Goal: Task Accomplishment & Management: Use online tool/utility

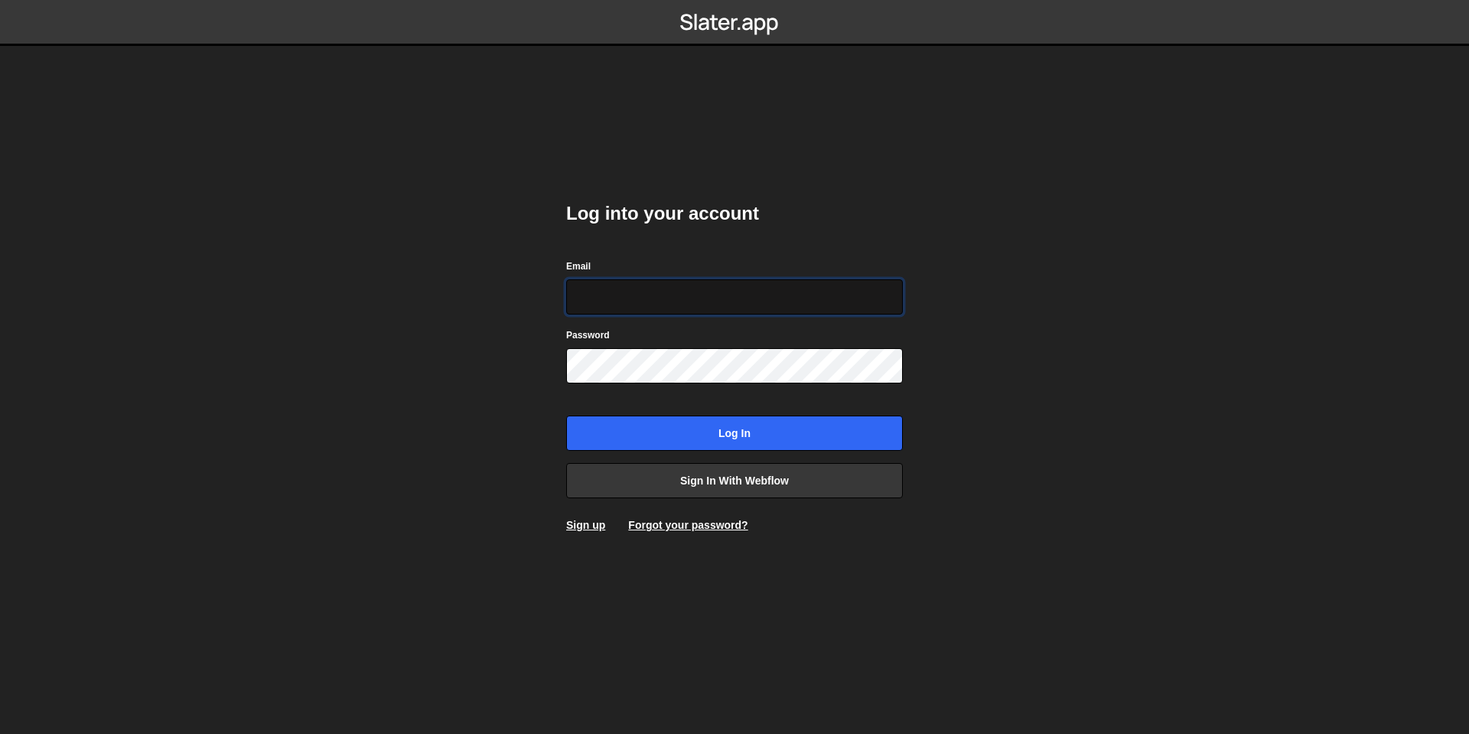
type input "[EMAIL_ADDRESS][DOMAIN_NAME]"
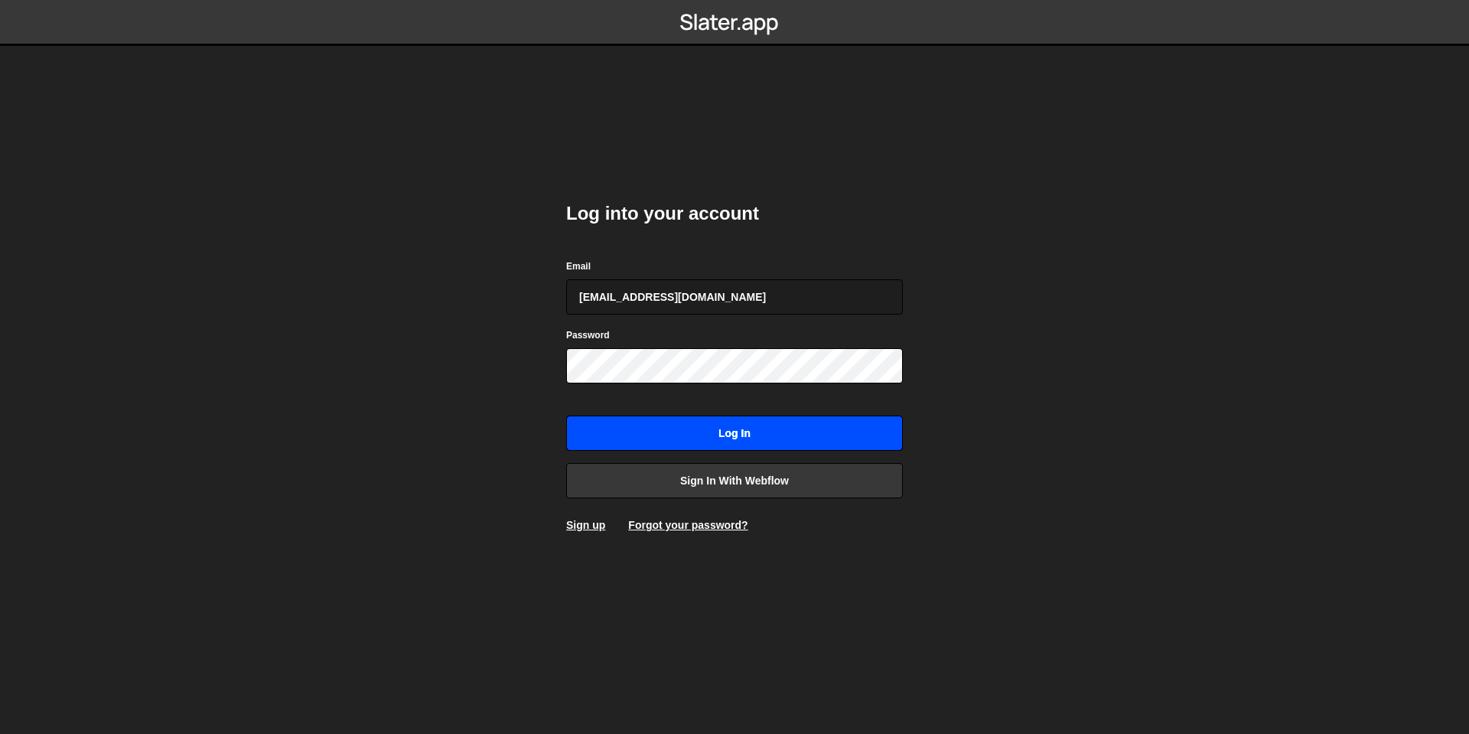
click at [669, 438] on input "Log in" at bounding box center [734, 433] width 337 height 35
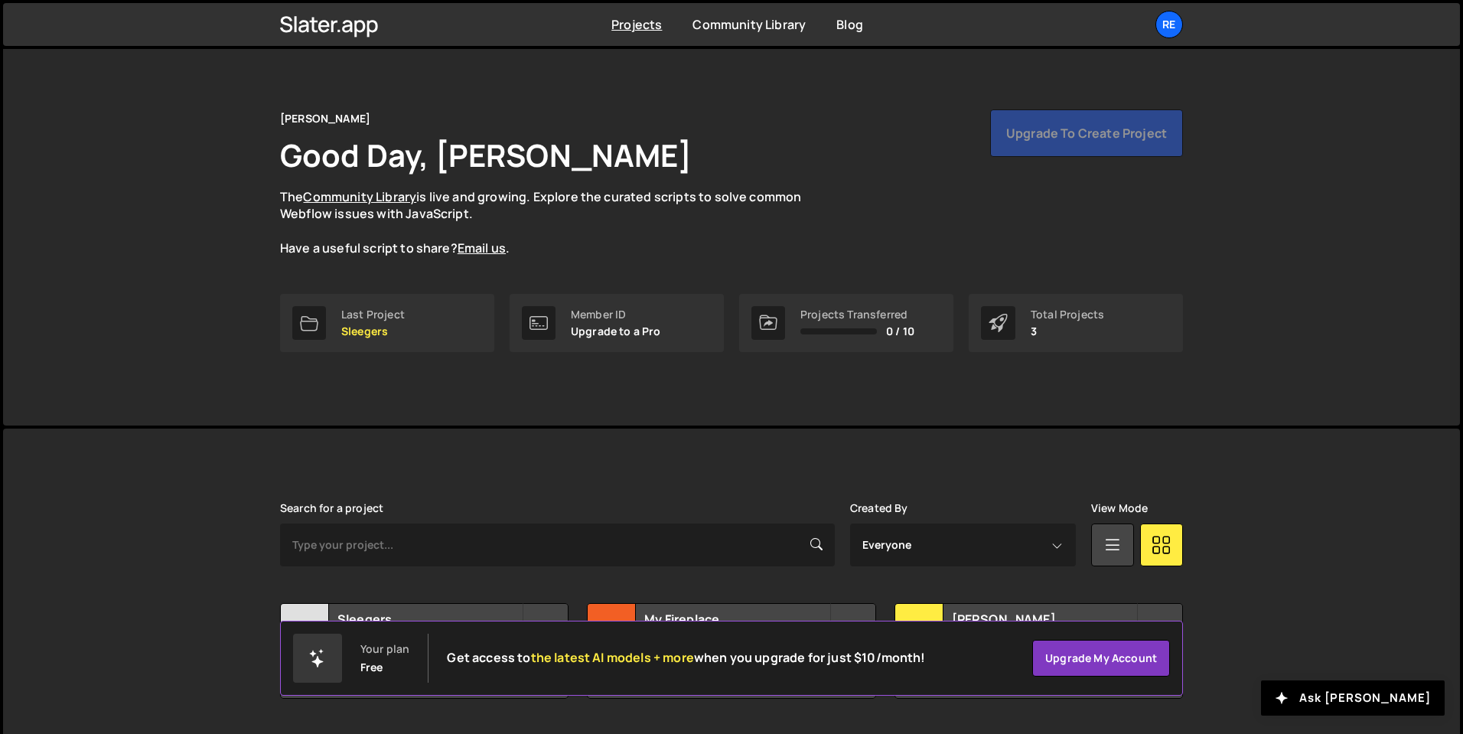
scroll to position [54, 0]
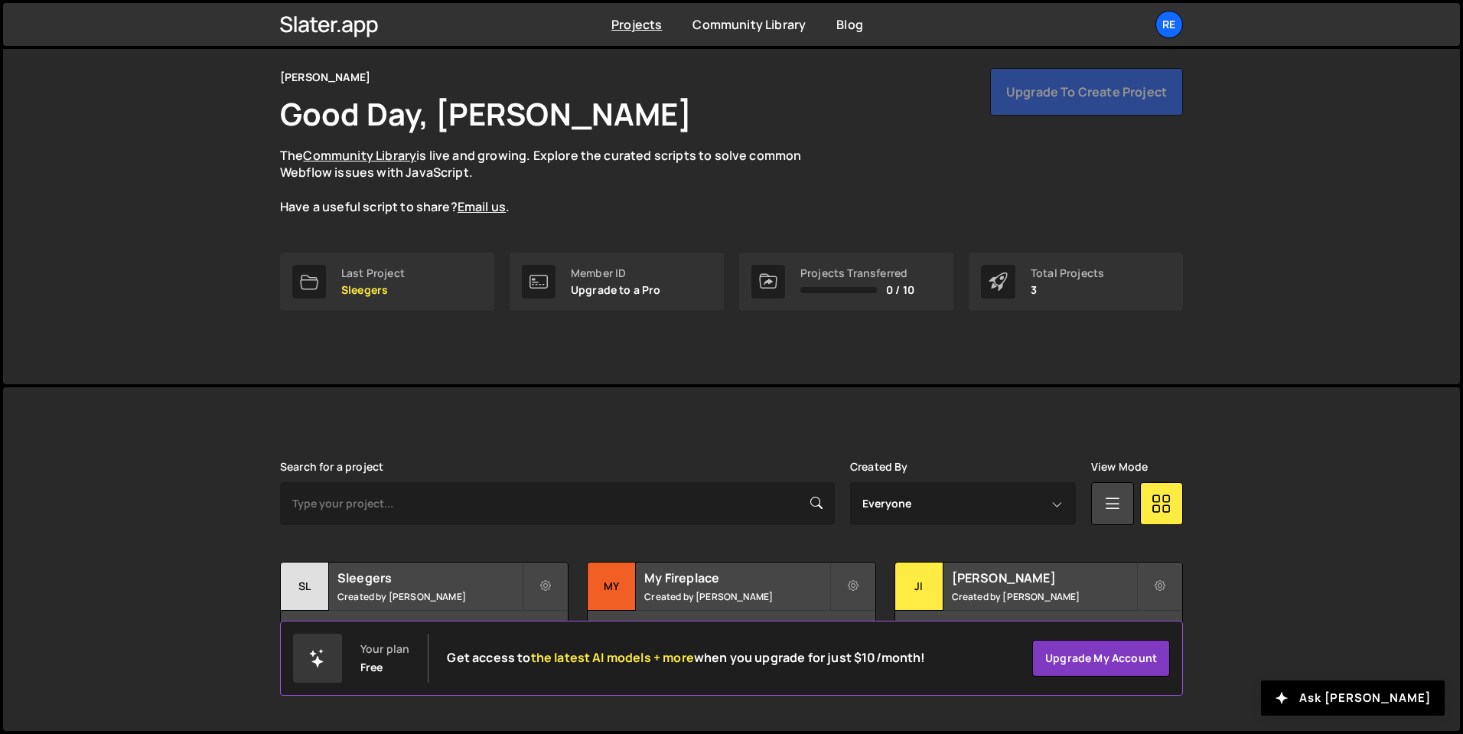
click at [484, 385] on div "Redding Good Day, Zeyin Lu The Community Library is live and growing. Explore t…" at bounding box center [731, 363] width 1463 height 742
click at [435, 582] on h2 "Sleegers" at bounding box center [429, 577] width 184 height 17
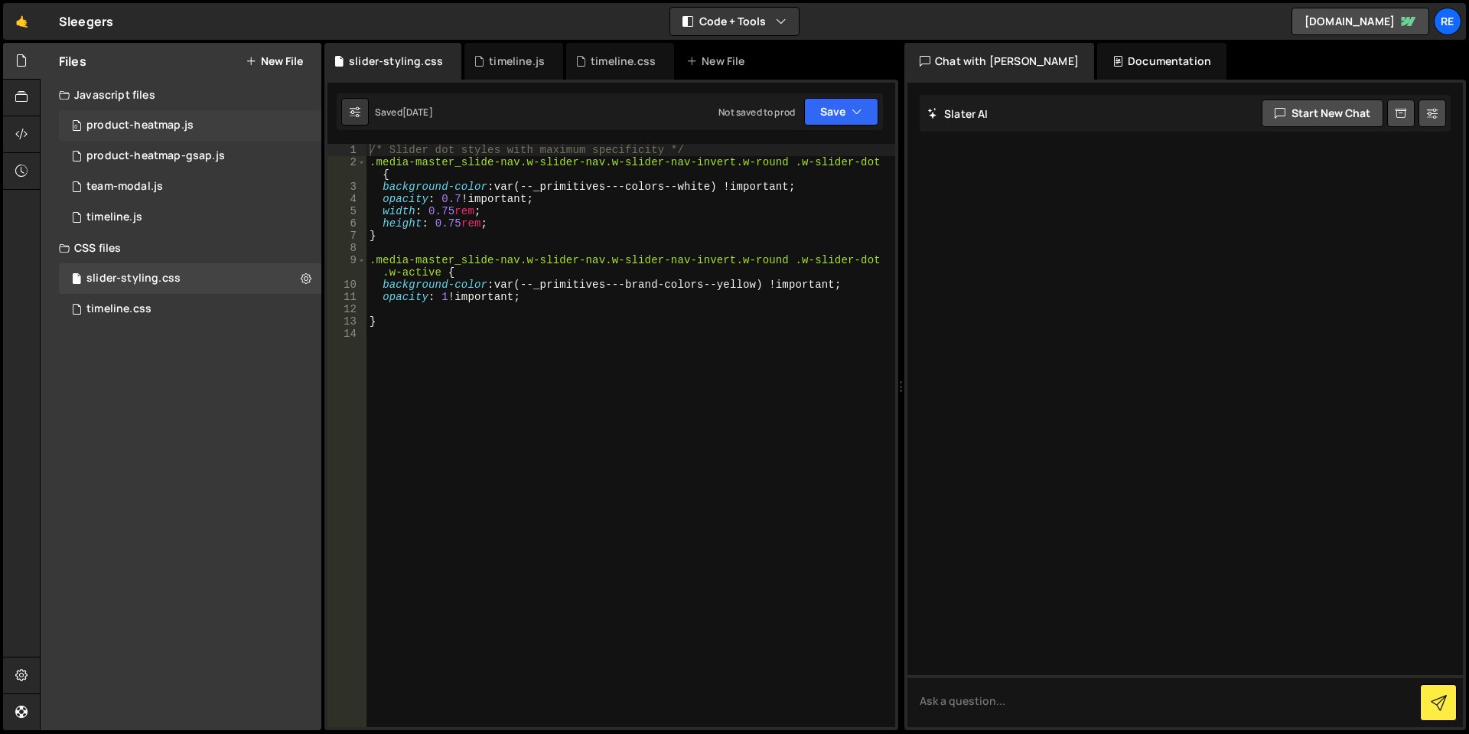
click at [219, 124] on div "0 product-heatmap.js 0" at bounding box center [190, 125] width 262 height 31
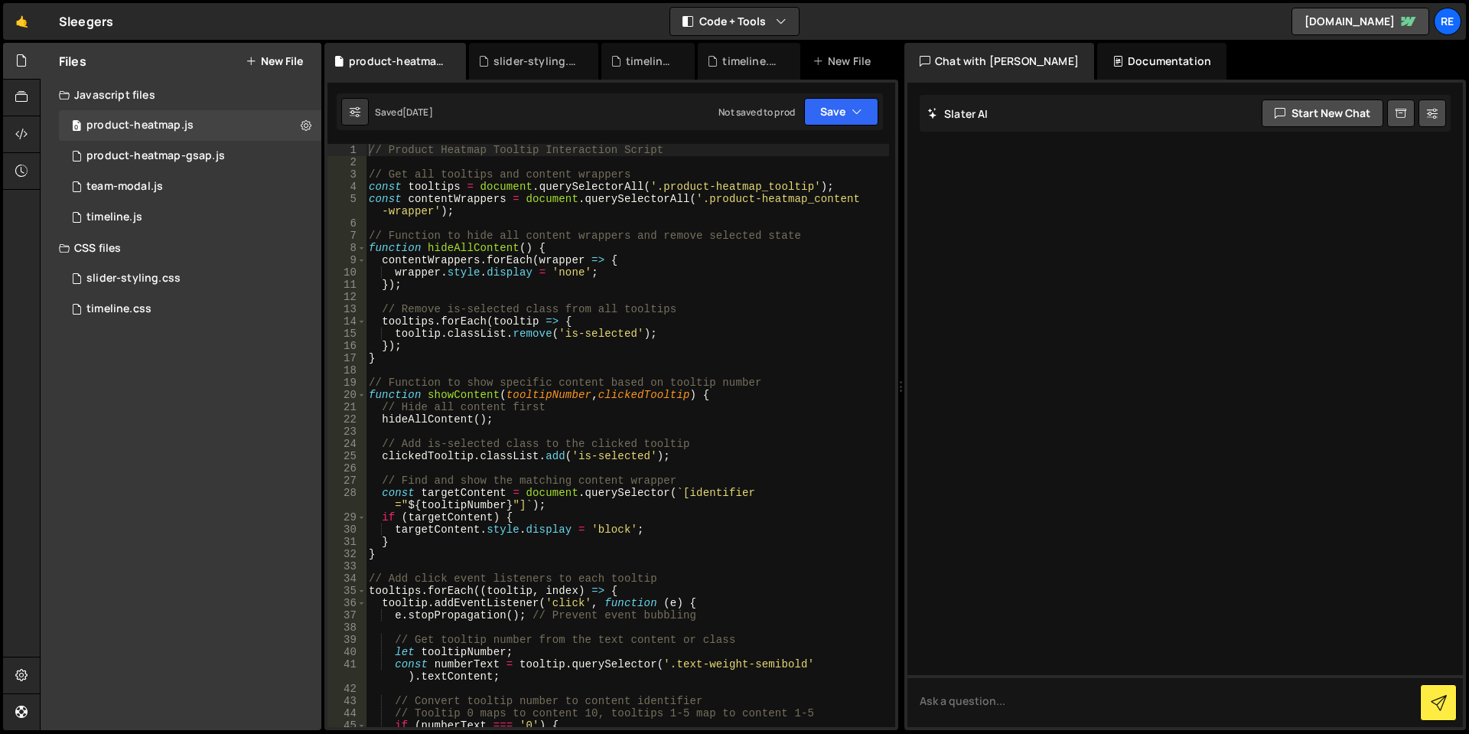
click at [613, 281] on div "// Product Heatmap Tooltip Interaction Script // Get all tooltips and content w…" at bounding box center [627, 448] width 523 height 608
type textarea "*/"
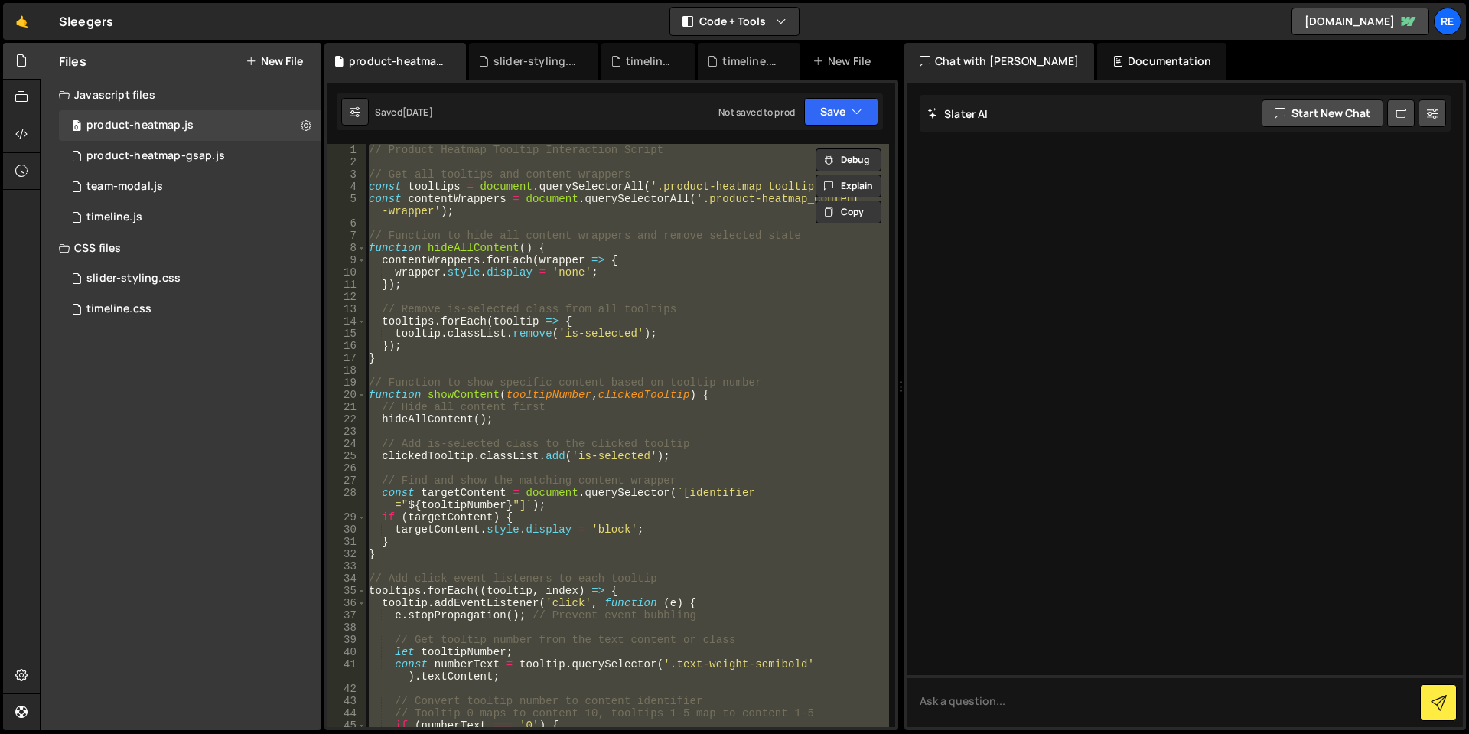
click at [194, 478] on div "Files New File Javascript files 0 product-heatmap.js 0 1 product-heatmap-gsap.j…" at bounding box center [181, 386] width 281 height 687
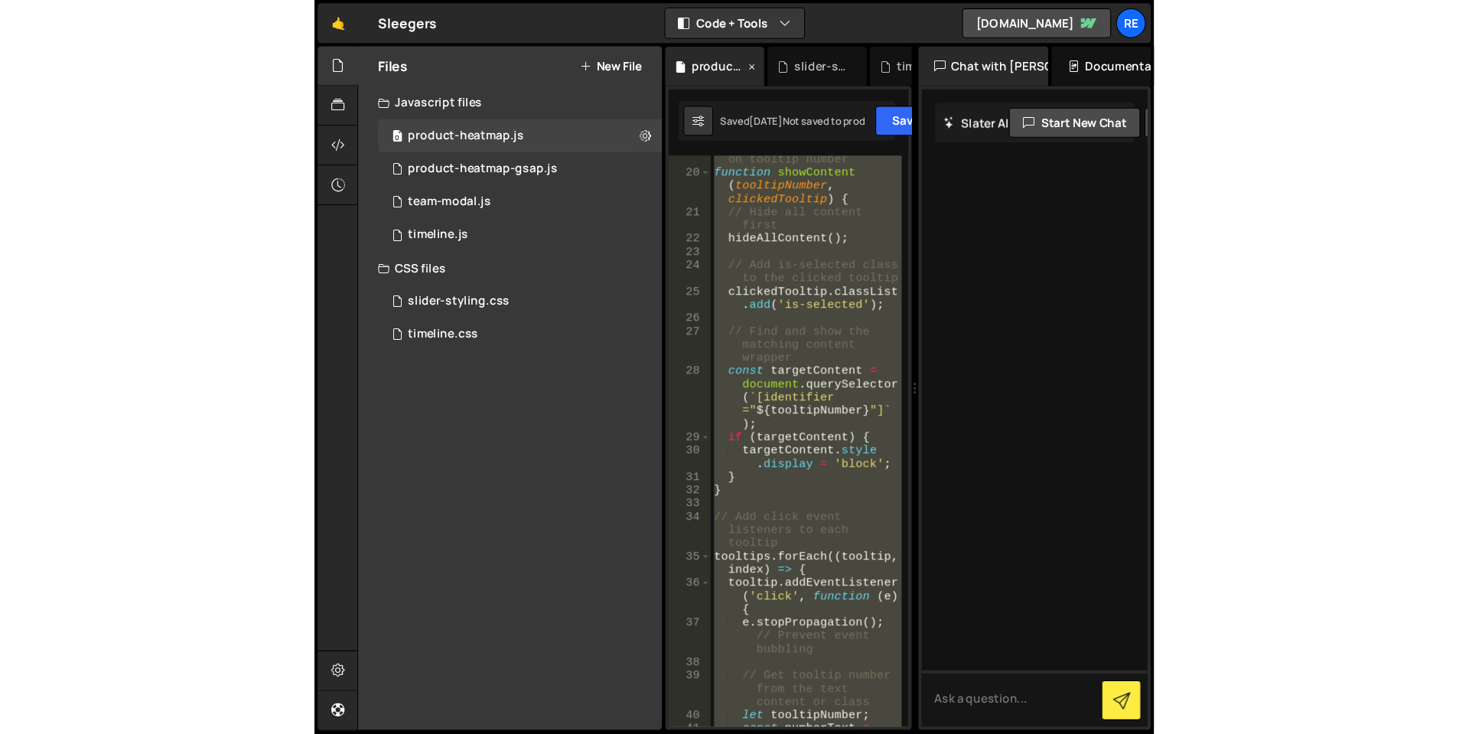
scroll to position [481, 0]
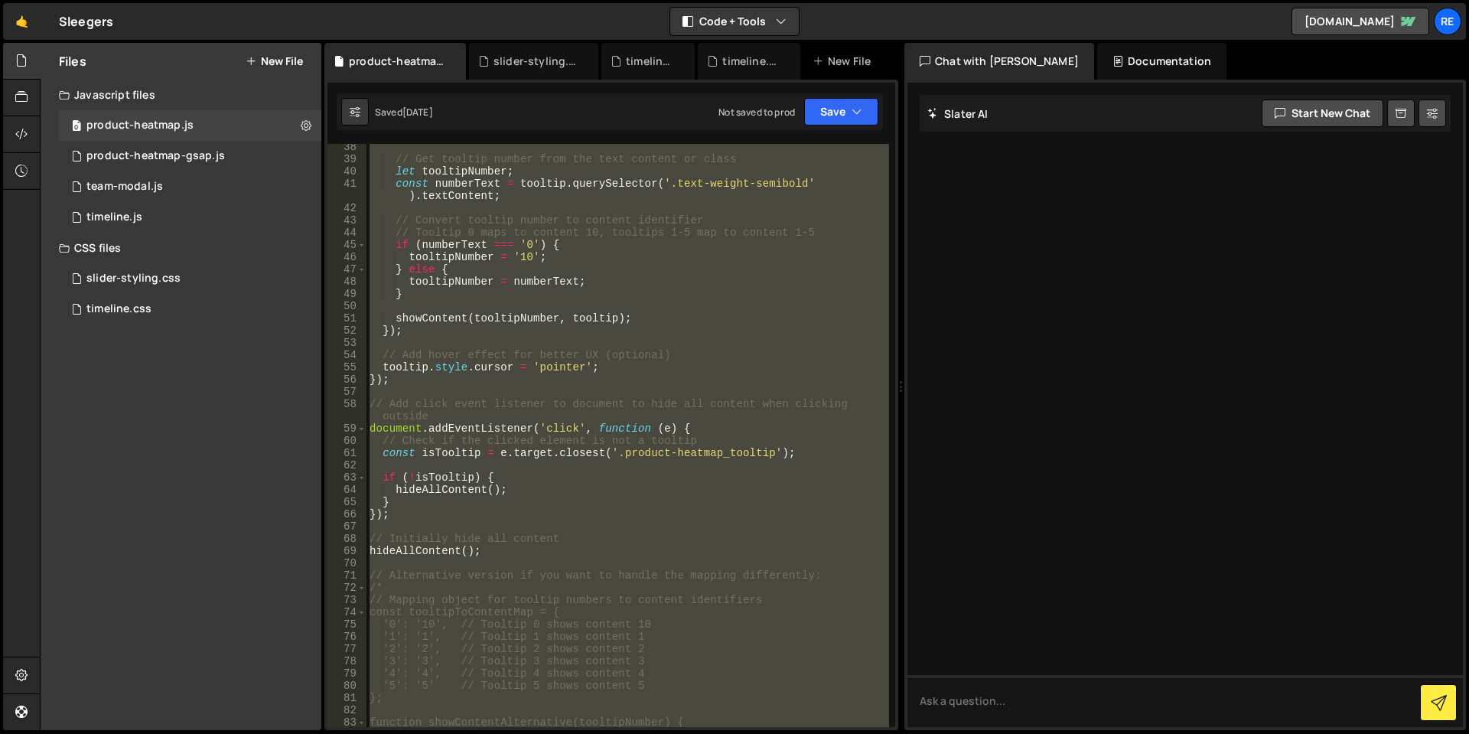
click at [166, 516] on div "Files New File Javascript files 0 product-heatmap.js 0 1 product-heatmap-gsap.j…" at bounding box center [181, 386] width 281 height 687
click at [168, 181] on div "1 team-modal.js 0" at bounding box center [190, 186] width 262 height 31
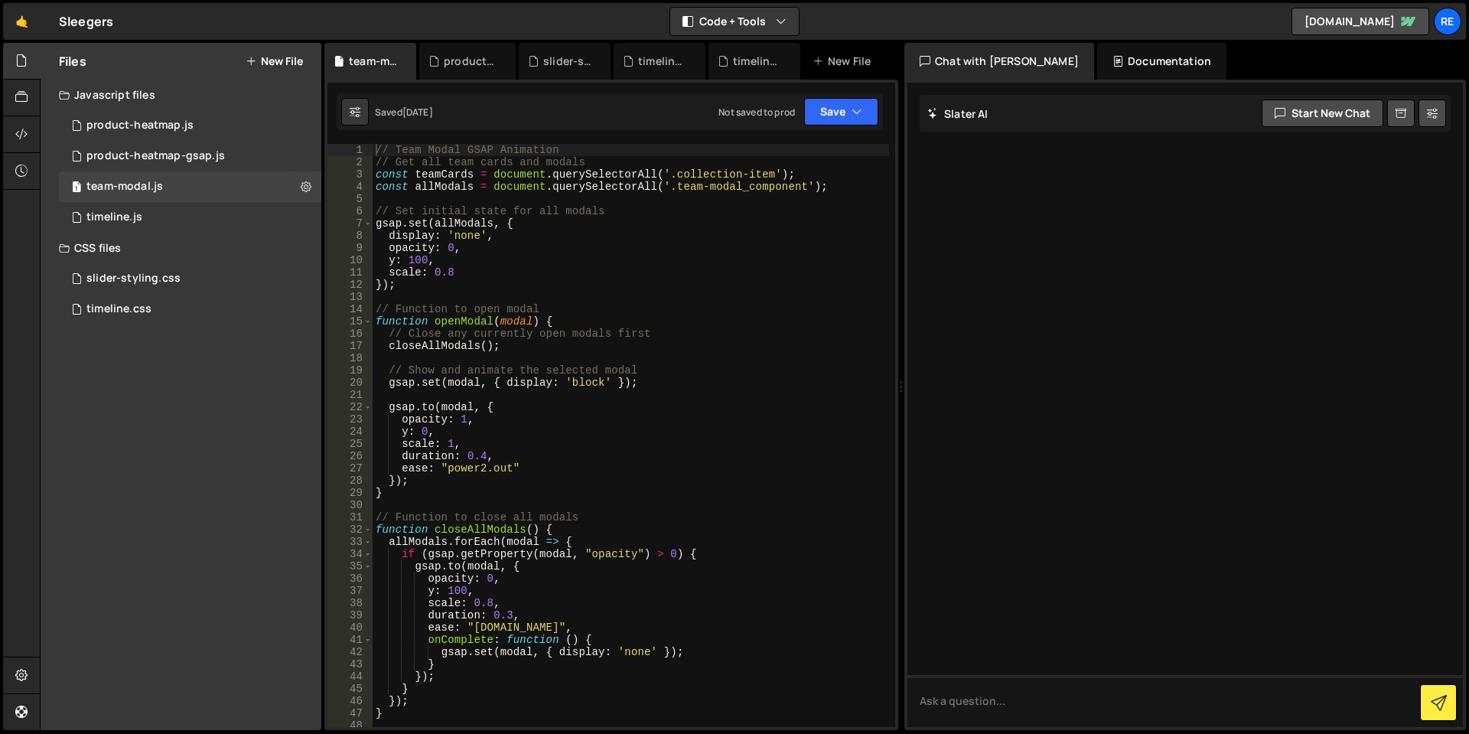
click at [823, 381] on div "// Team Modal GSAP Animation // Get all team cards and modals const teamCards =…" at bounding box center [631, 448] width 517 height 608
click at [728, 306] on div "// Team Modal GSAP Animation // Get all team cards and modals const teamCards =…" at bounding box center [631, 448] width 517 height 608
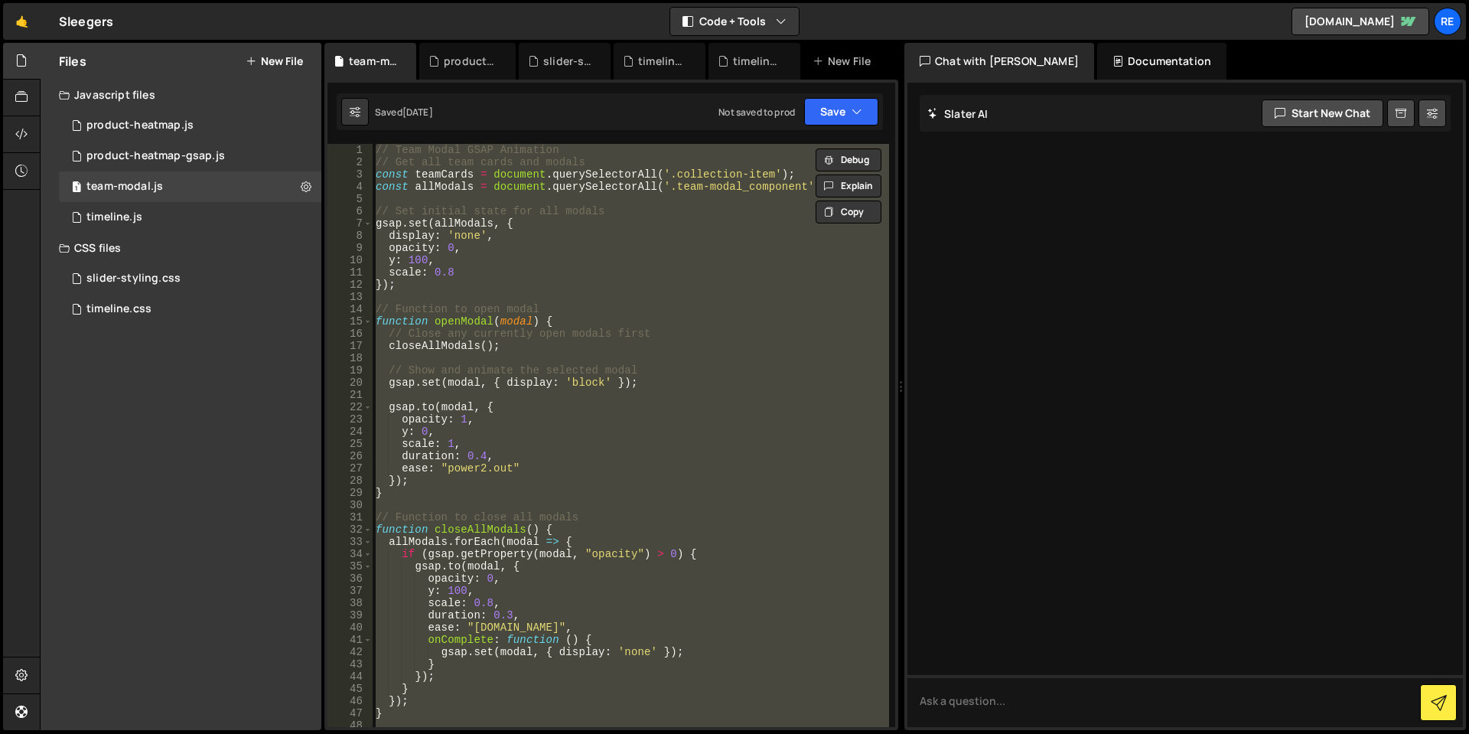
click at [654, 321] on div "// Team Modal GSAP Animation // Get all team cards and modals const teamCards =…" at bounding box center [631, 435] width 517 height 583
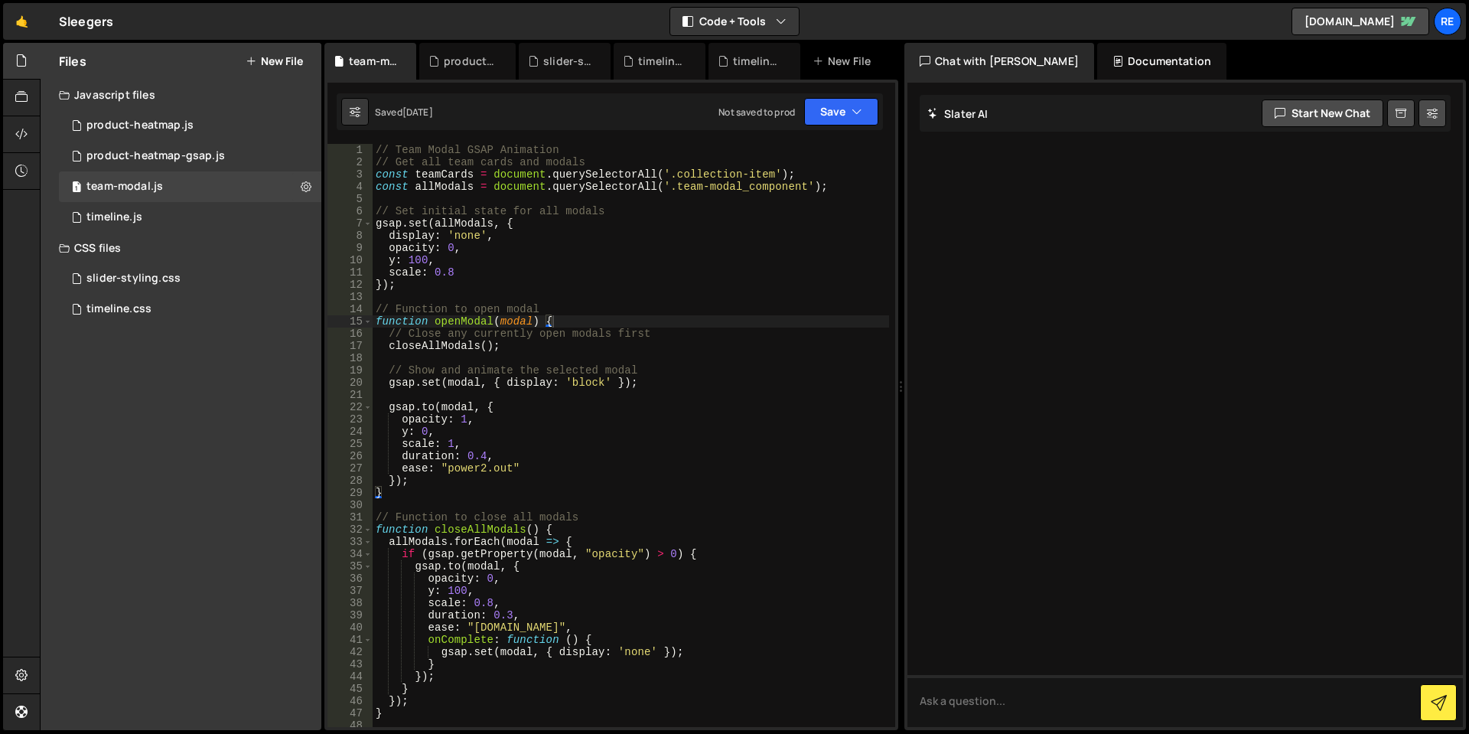
click at [610, 383] on div "// Team Modal GSAP Animation // Get all team cards and modals const teamCards =…" at bounding box center [631, 448] width 517 height 608
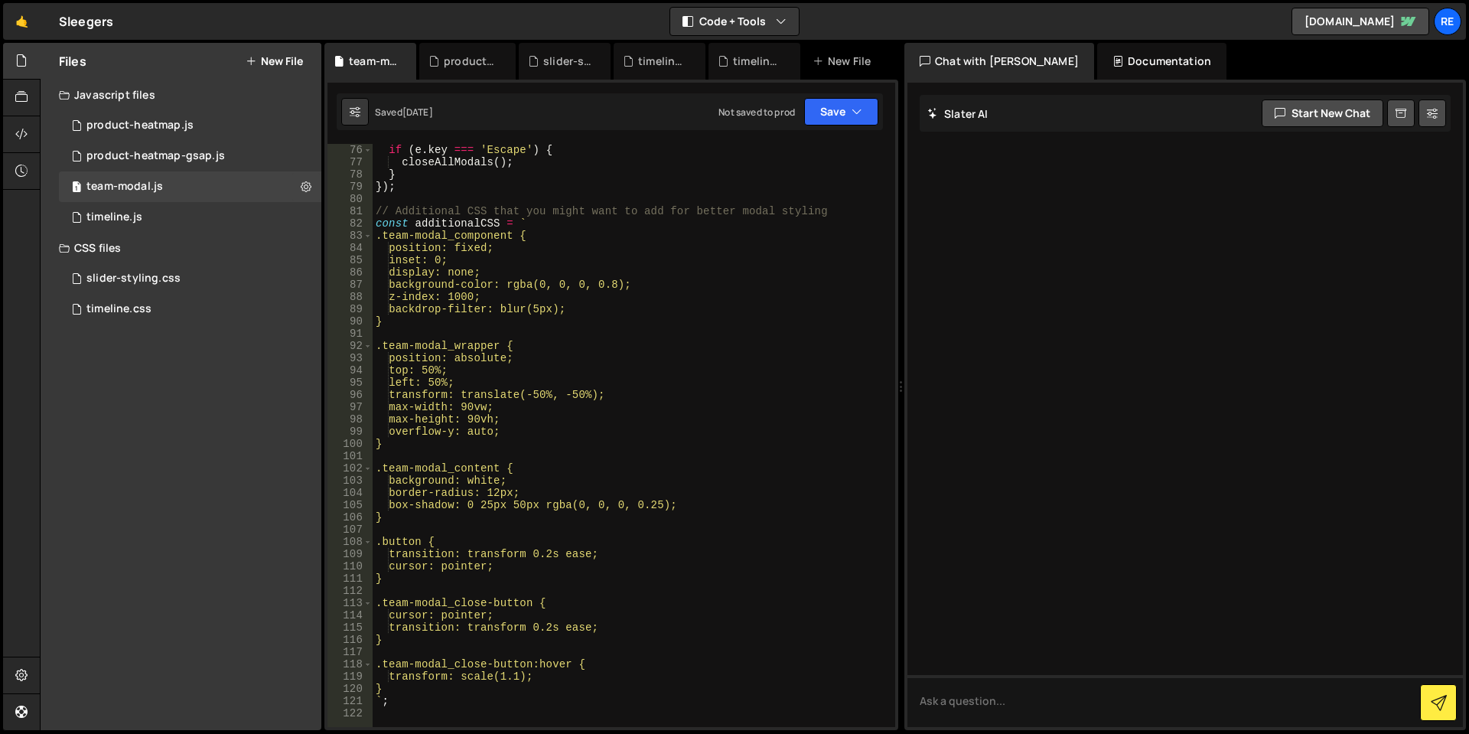
scroll to position [826, 0]
type textarea "`;"
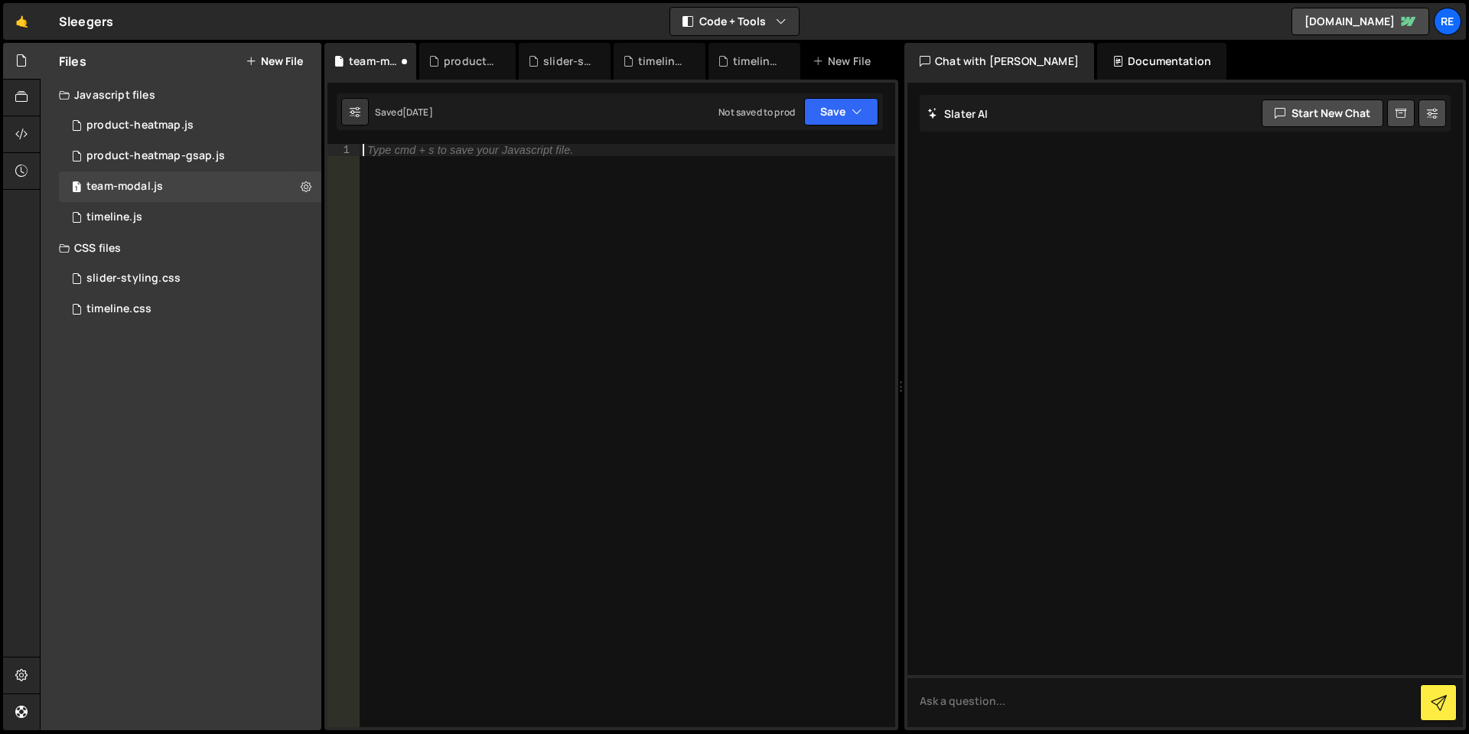
paste textarea "`;"
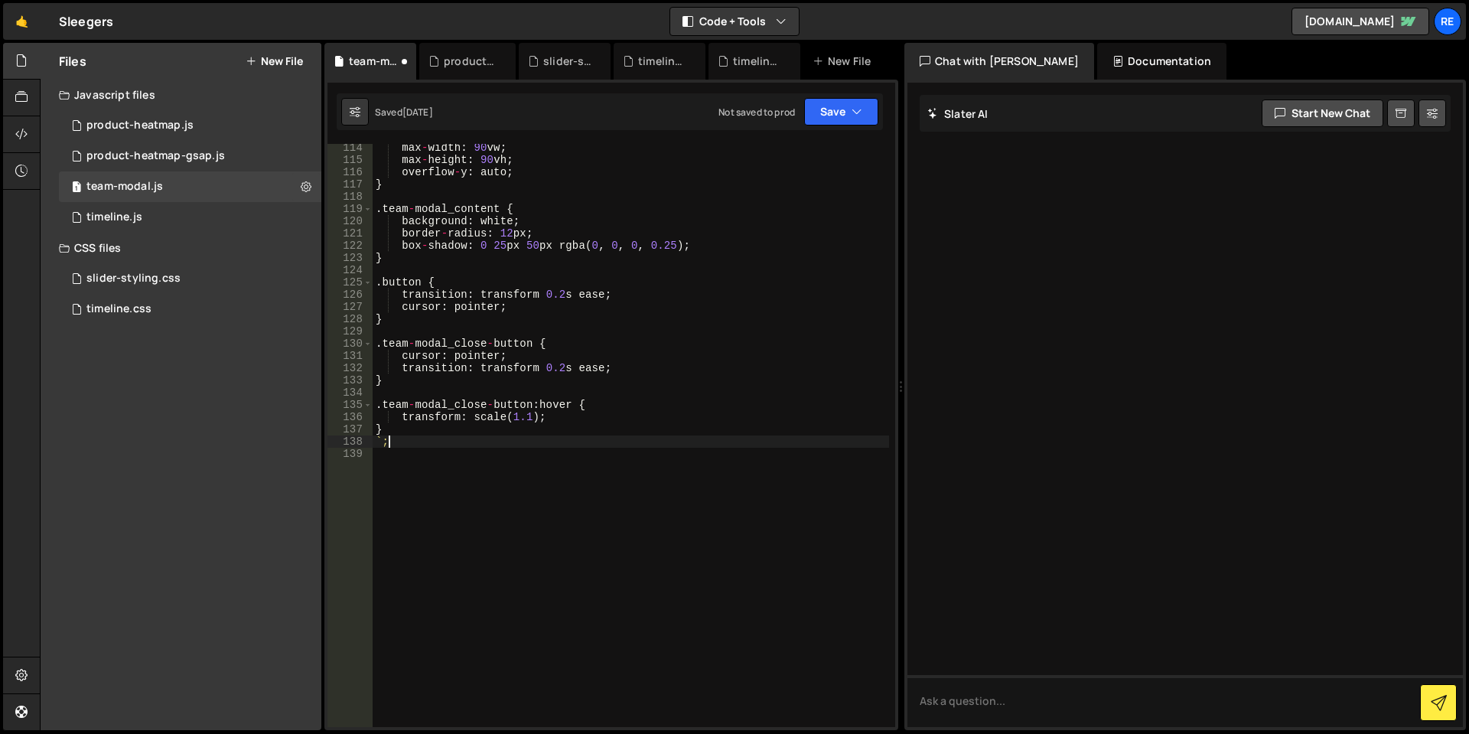
scroll to position [1398, 0]
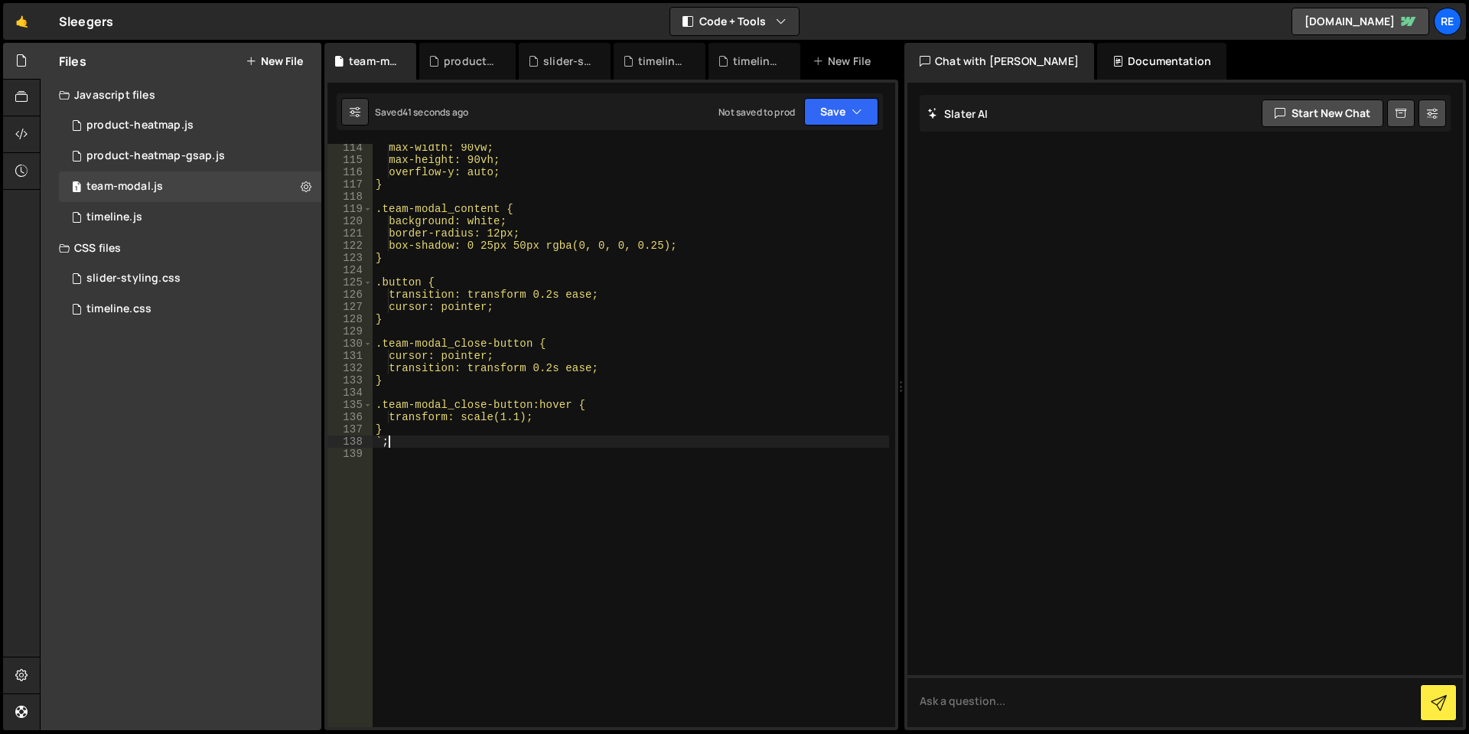
click at [520, 442] on div "max-width: 90vw; max-height: 90vh; overflow-y: auto; } .team-modal_content { ba…" at bounding box center [631, 446] width 517 height 608
type textarea "`;"
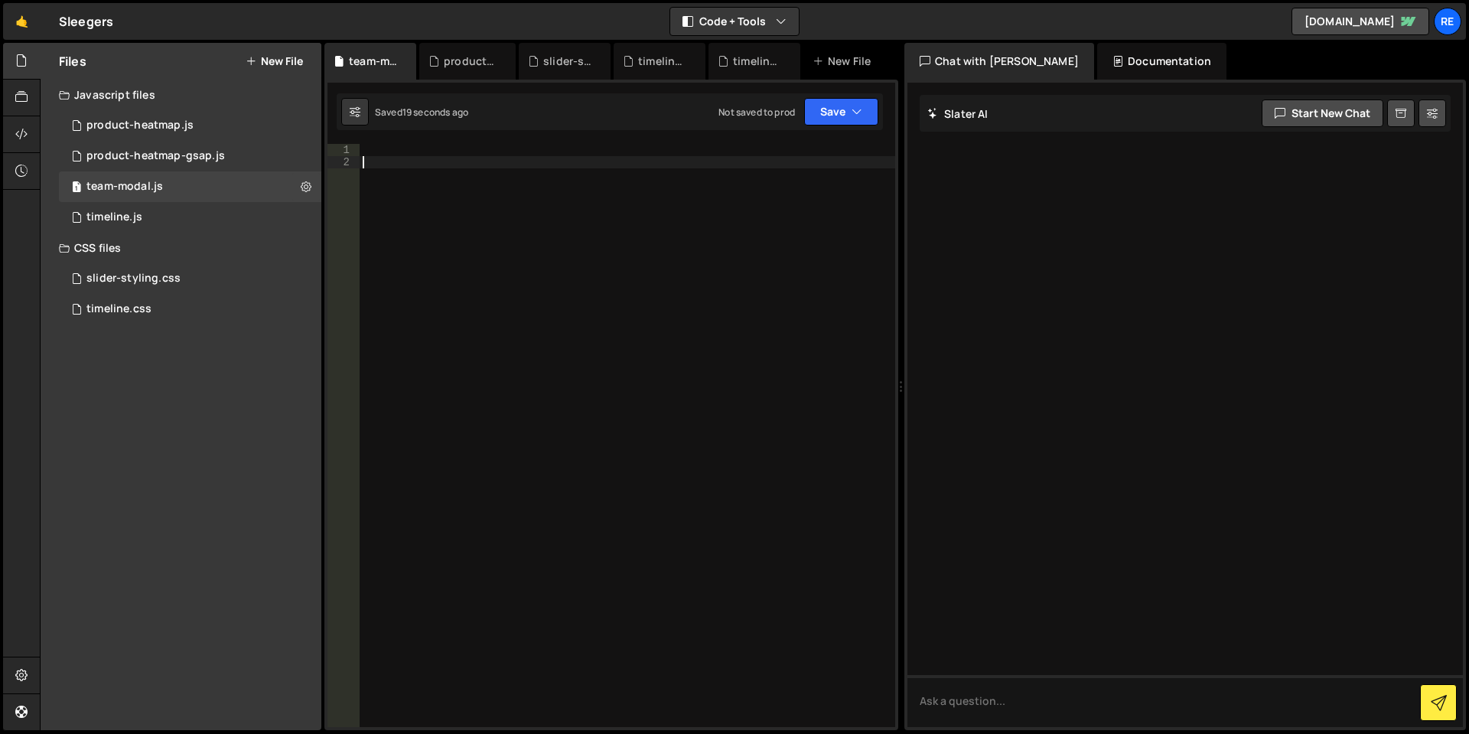
click at [470, 277] on div at bounding box center [628, 448] width 536 height 608
paste textarea "`;"
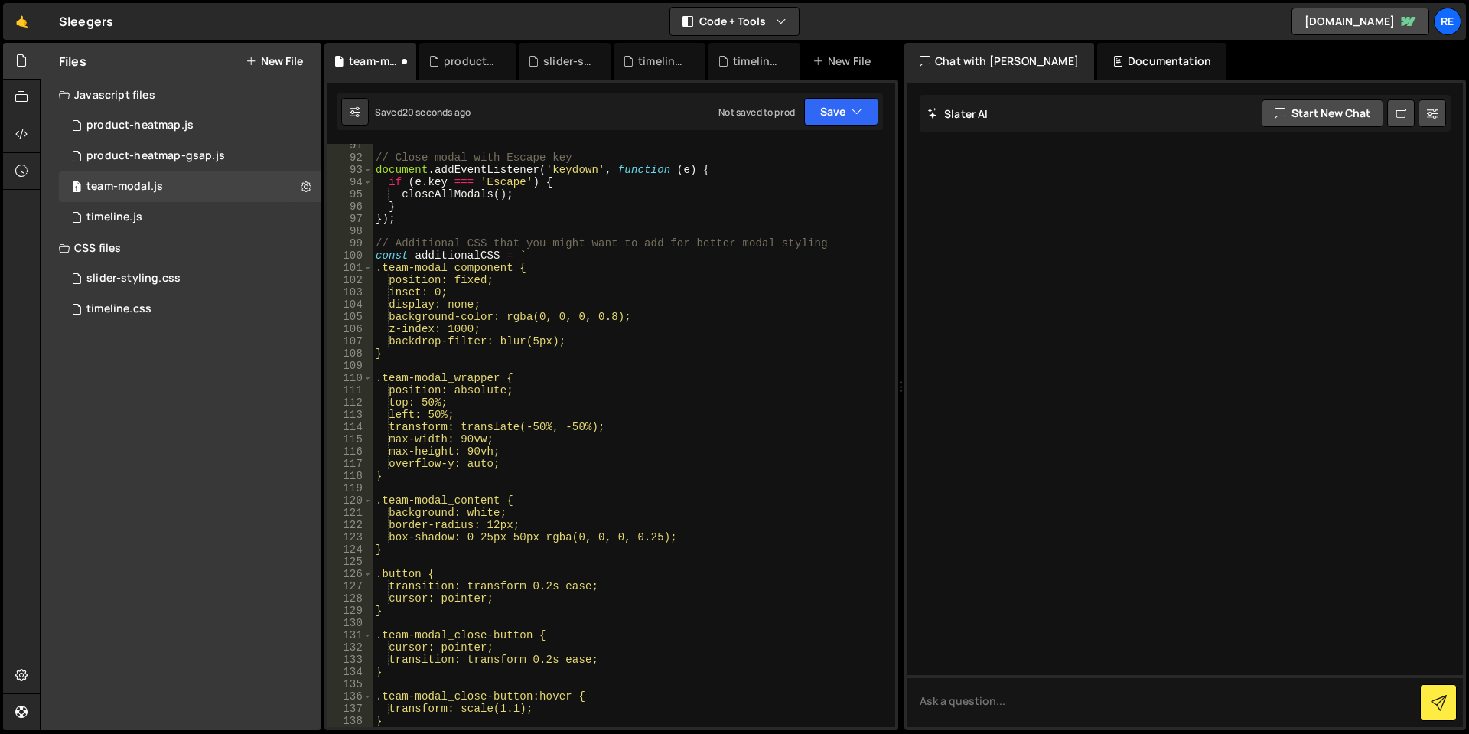
type textarea "} `;"
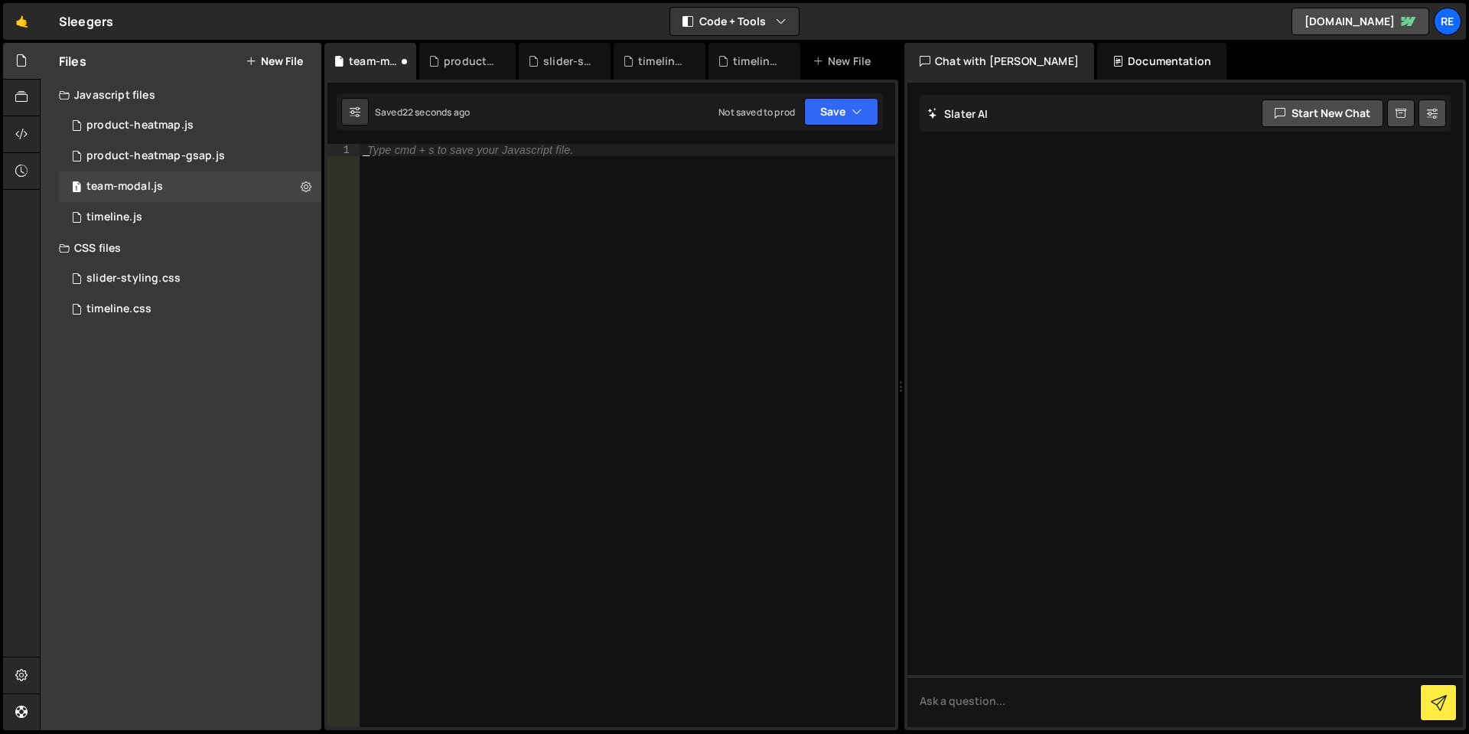
paste textarea "`;"
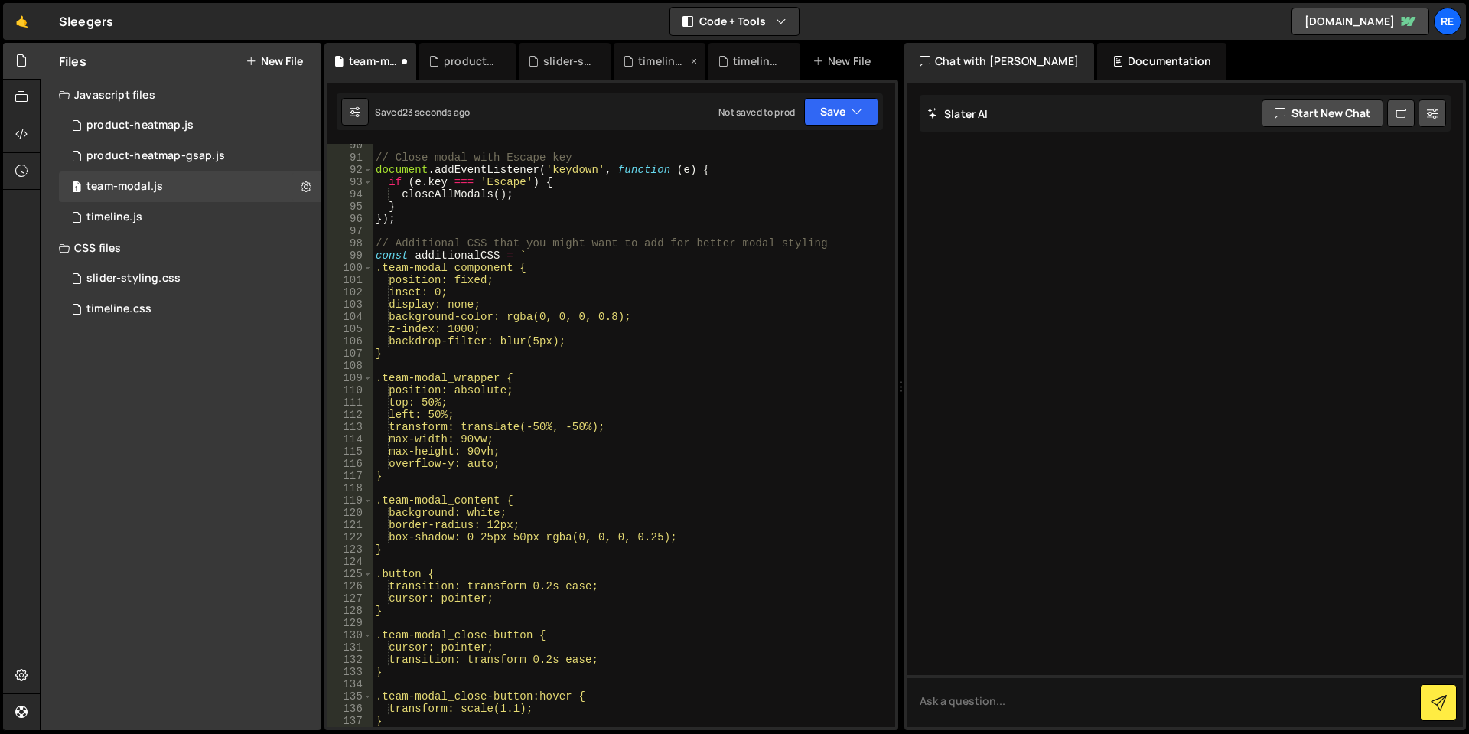
scroll to position [1398, 0]
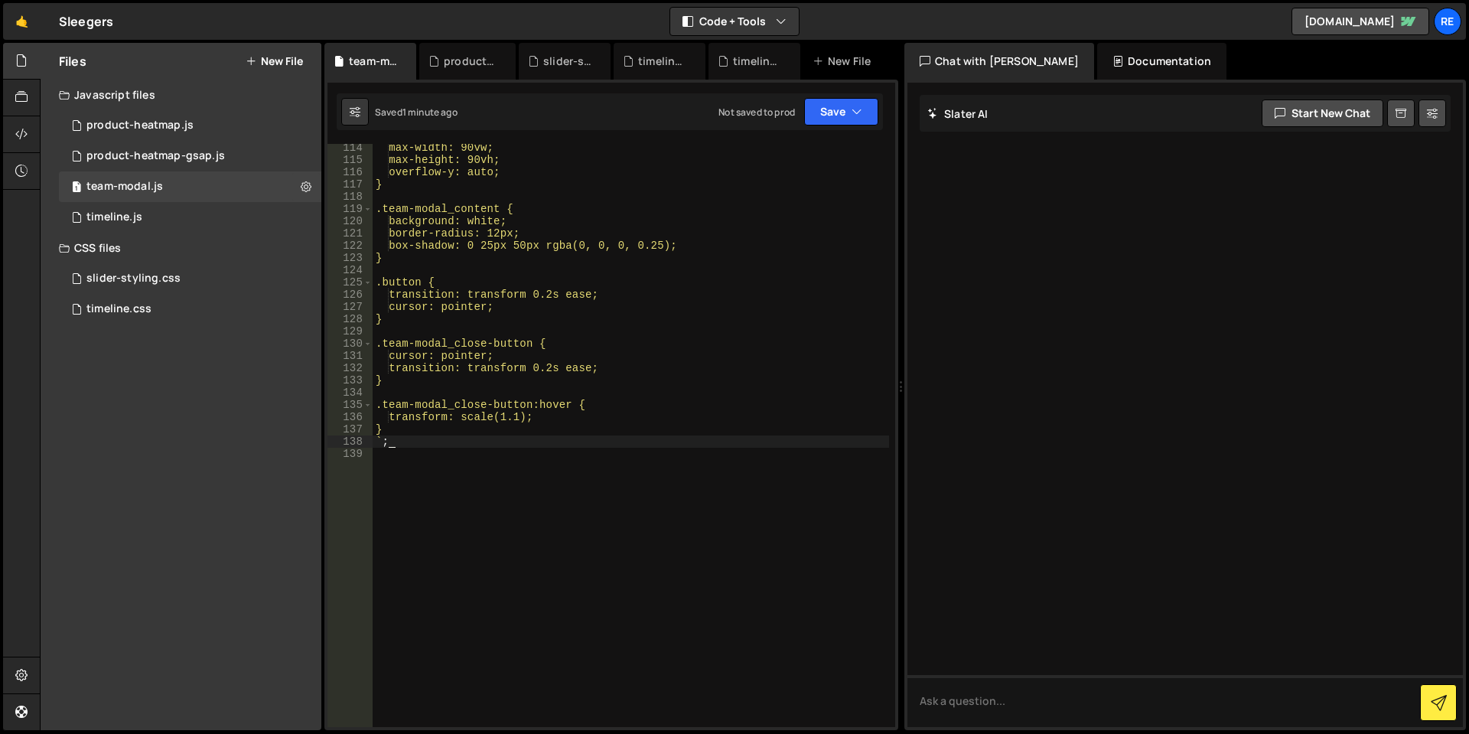
click at [637, 315] on div "max-width: 90vw; max-height: 90vh; overflow-y: auto; } .team-modal_content { ba…" at bounding box center [631, 446] width 517 height 608
type textarea "`;"
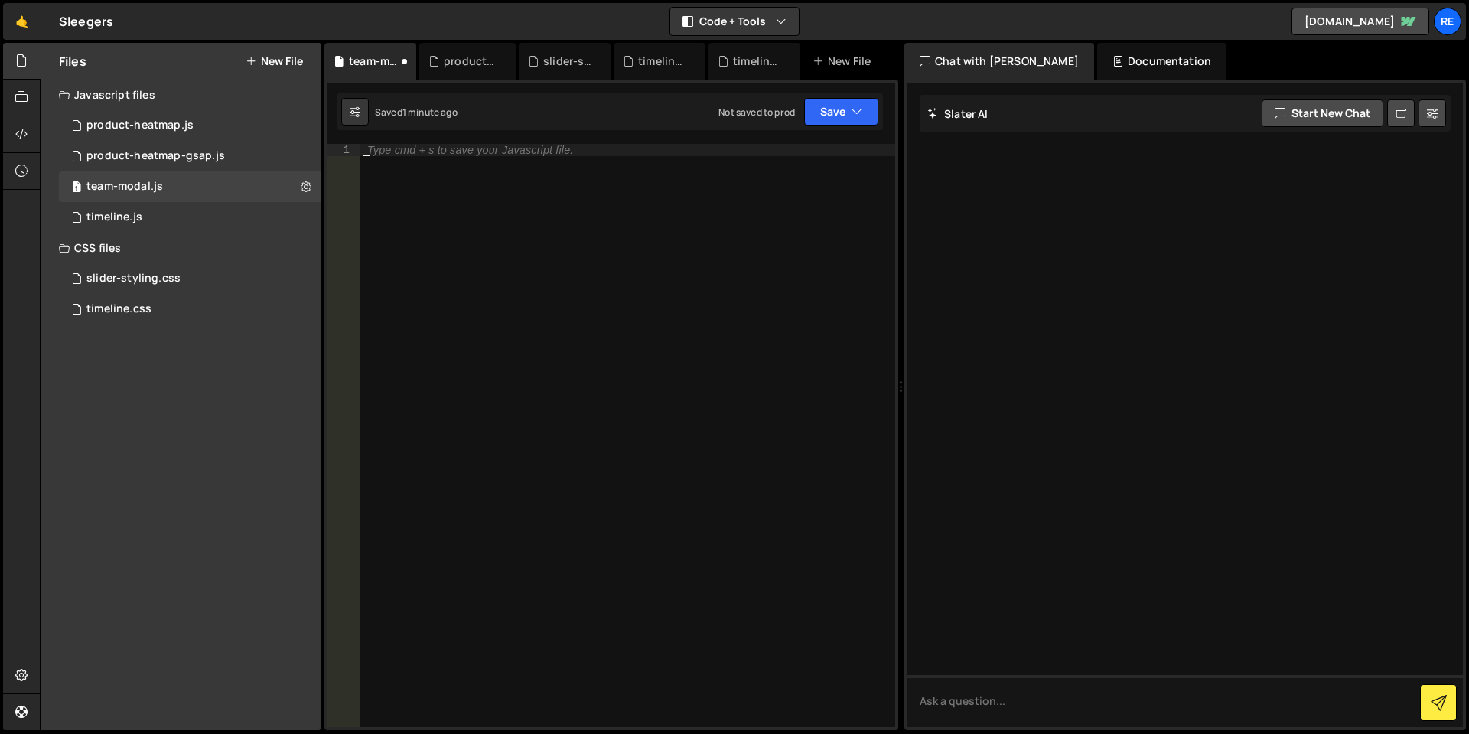
paste textarea "[DOMAIN_NAME]"
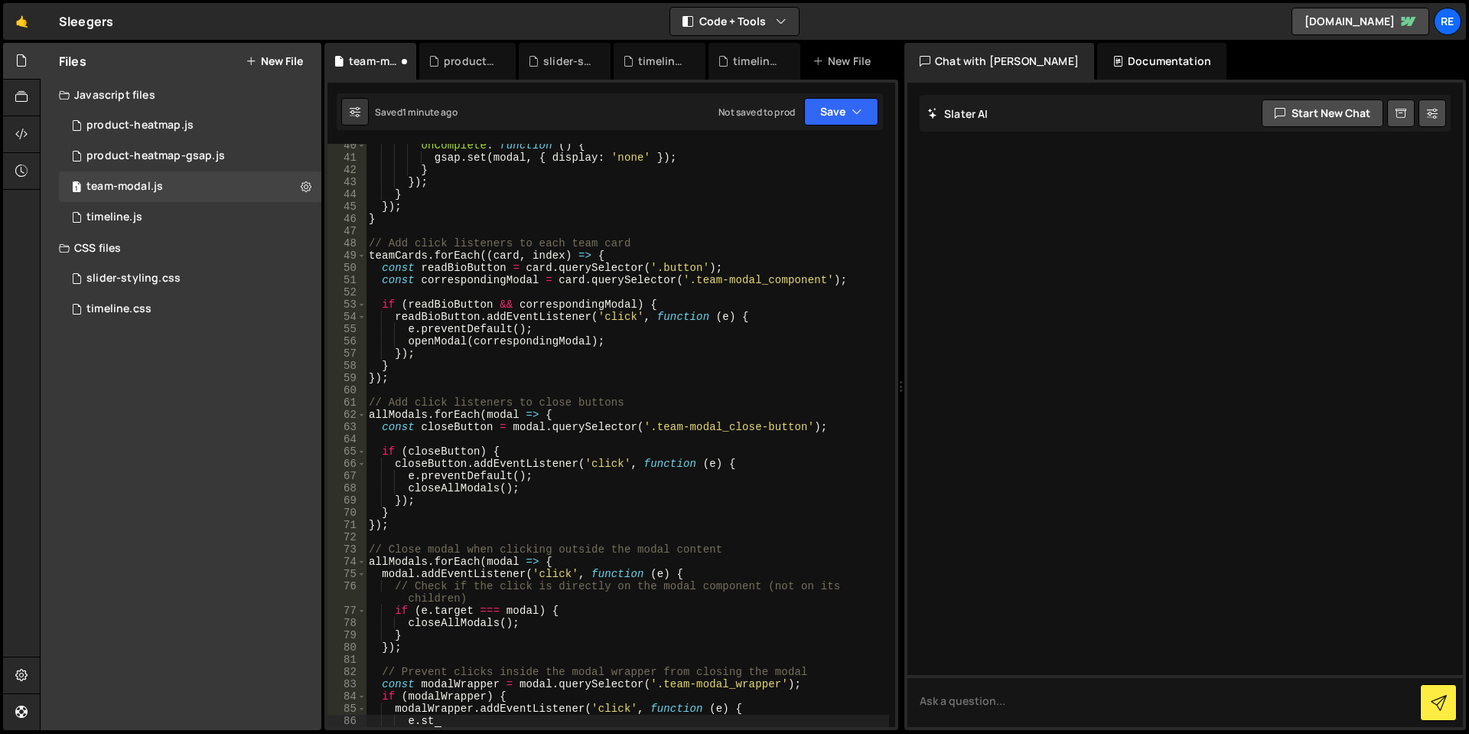
scroll to position [482, 0]
click at [559, 279] on div "onComplete : function ( ) { gsap . set ( modal , { display : 'none' }) ; } }) ;…" at bounding box center [627, 443] width 523 height 608
type textarea "[DOMAIN_NAME]"
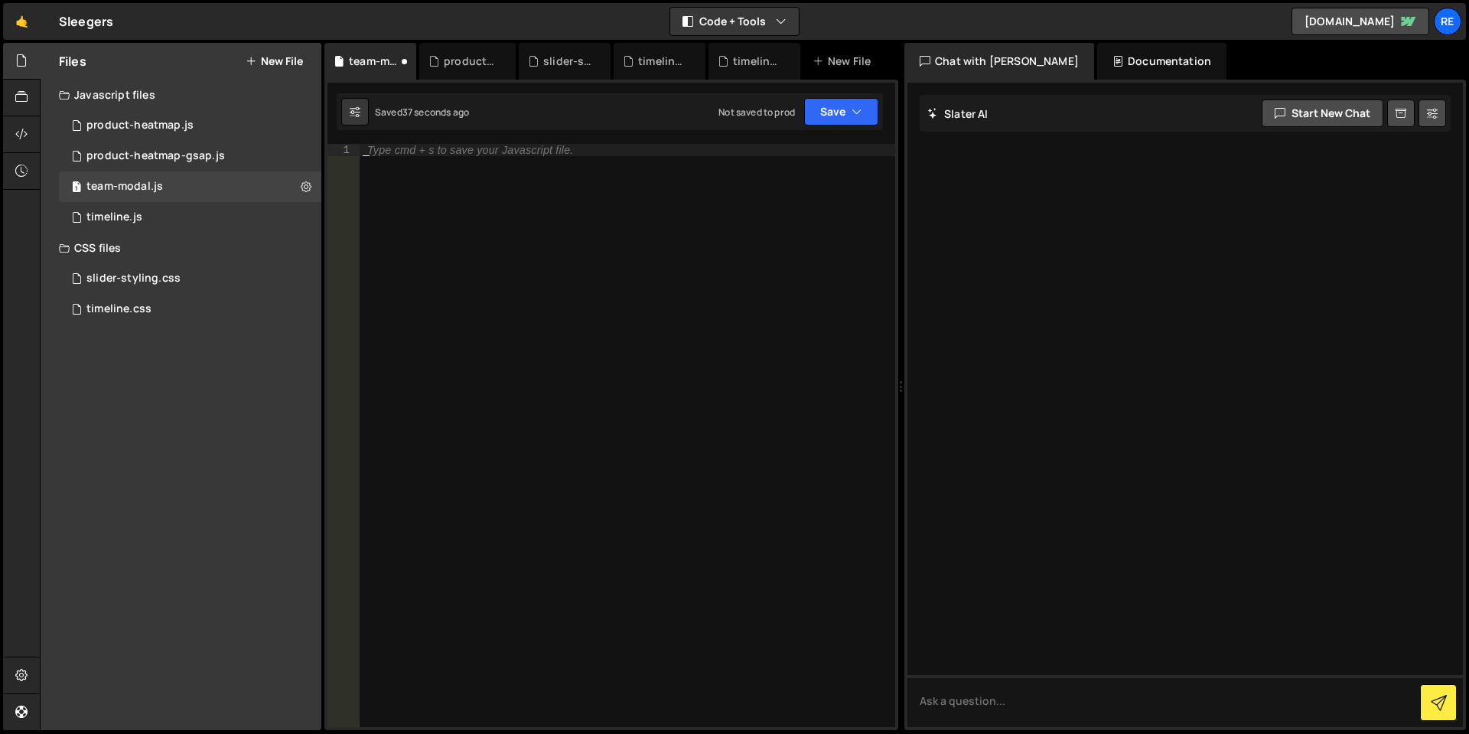
paste textarea "`;"
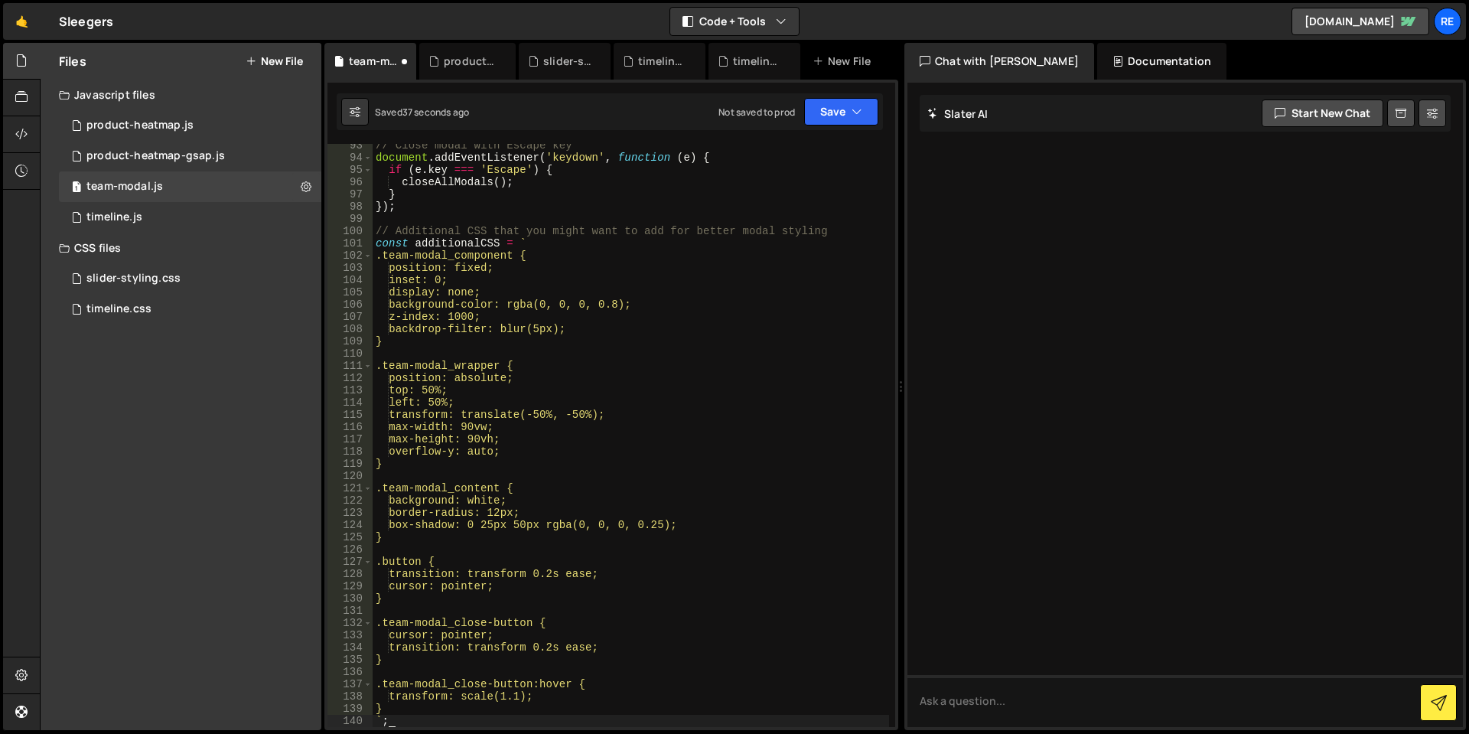
scroll to position [1143, 0]
click at [585, 330] on div "// Close modal with Escape key document . addEventListener ( 'keydown' , functi…" at bounding box center [631, 443] width 517 height 608
type textarea "`;"
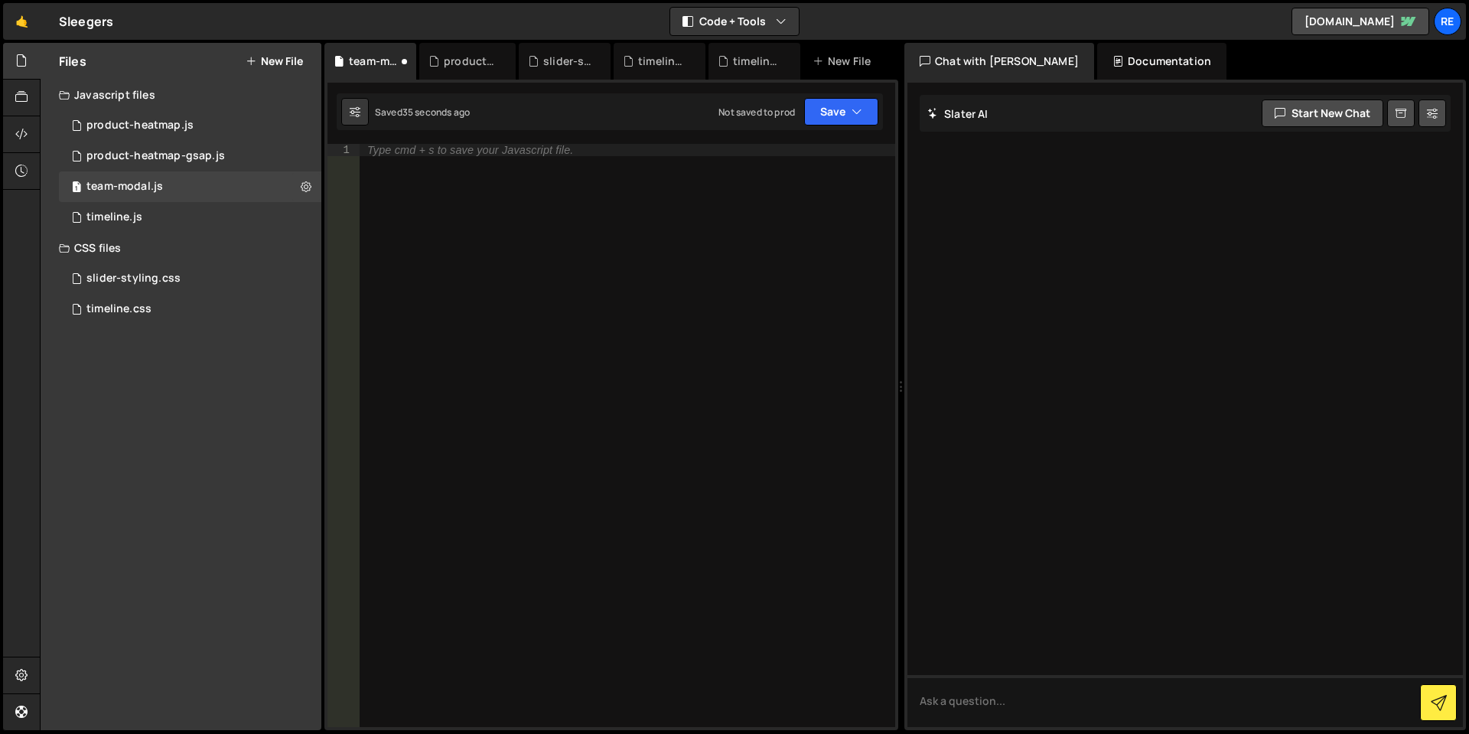
click at [569, 289] on div "Type cmd + s to save your Javascript file." at bounding box center [628, 448] width 536 height 608
paste textarea "});"
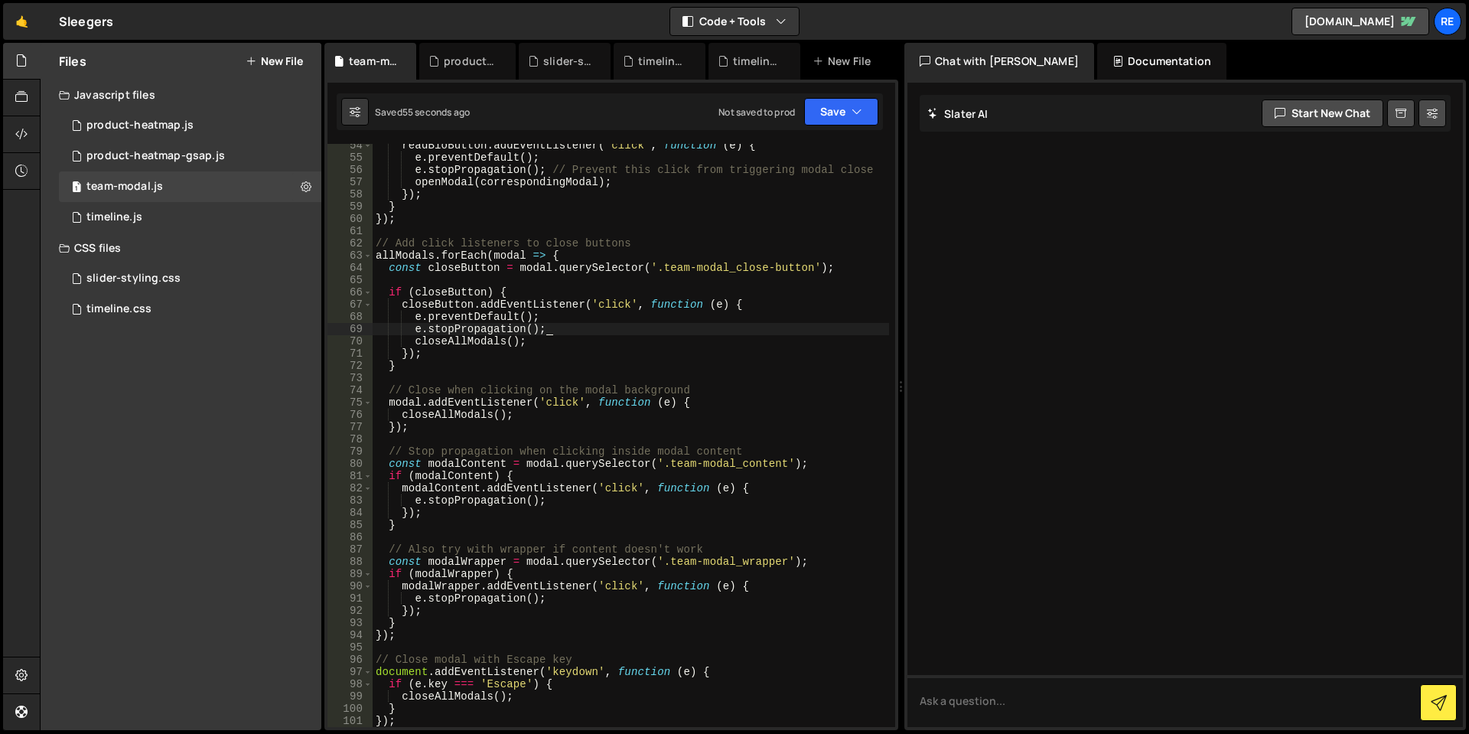
click at [695, 324] on div "readBioButton . addEventListener ( 'click' , function ( e ) { e . preventDefaul…" at bounding box center [631, 443] width 517 height 608
type textarea "});"
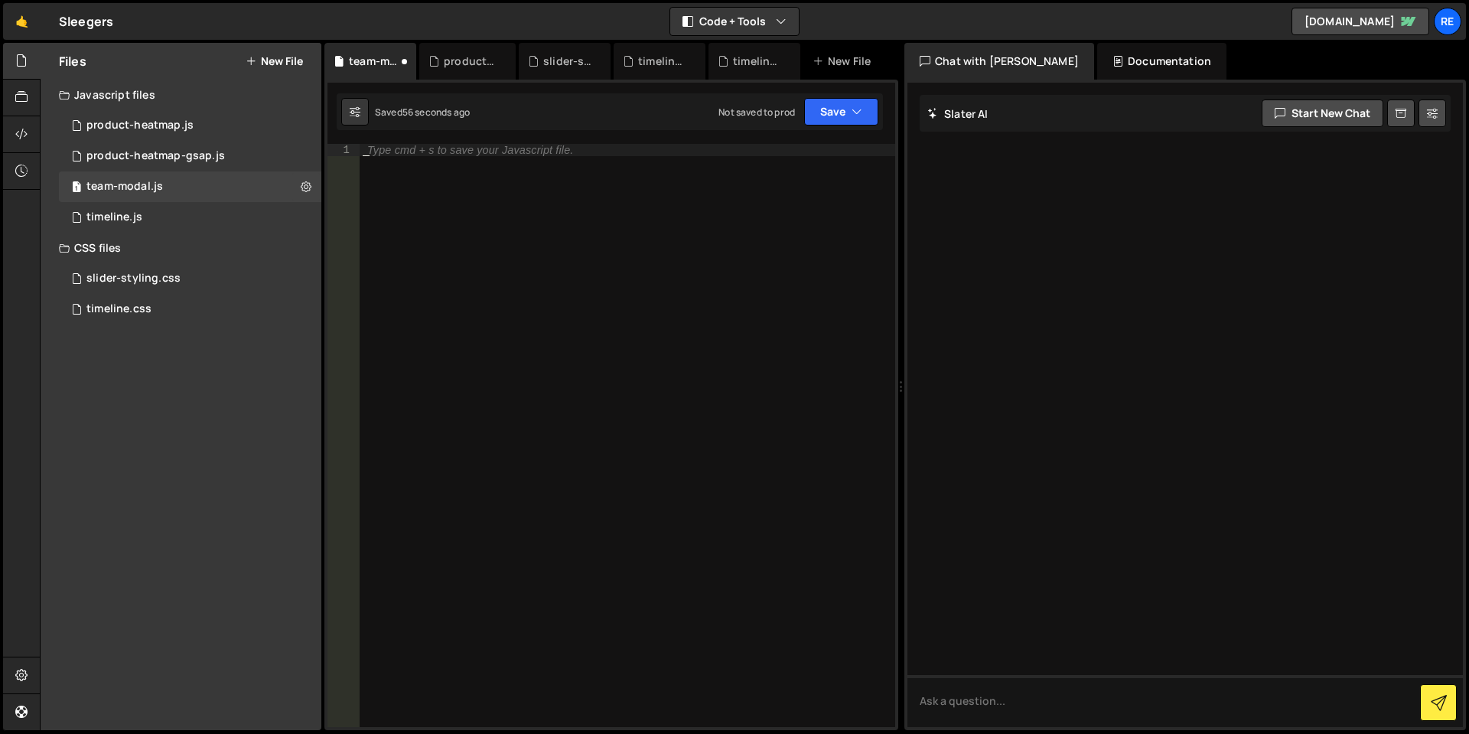
paste textarea "`;"
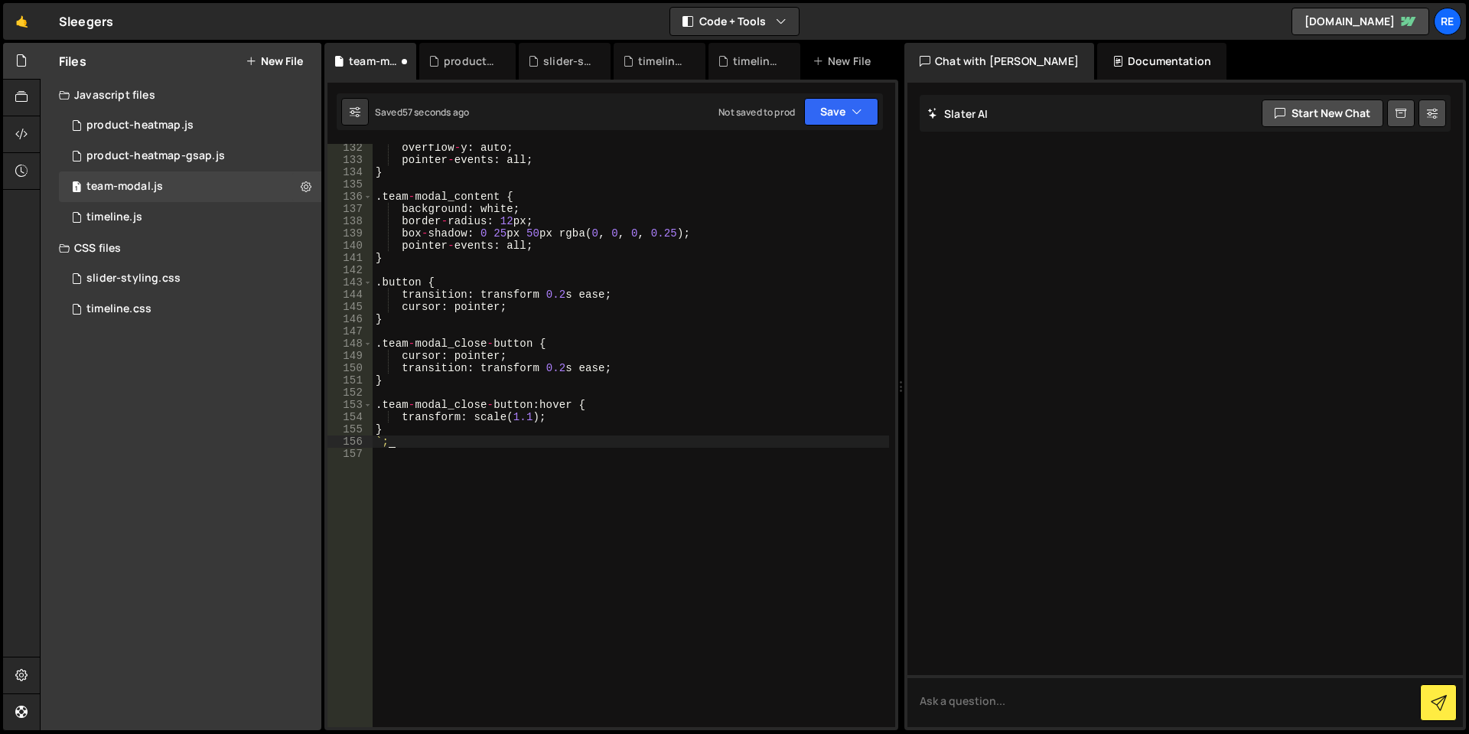
scroll to position [1618, 0]
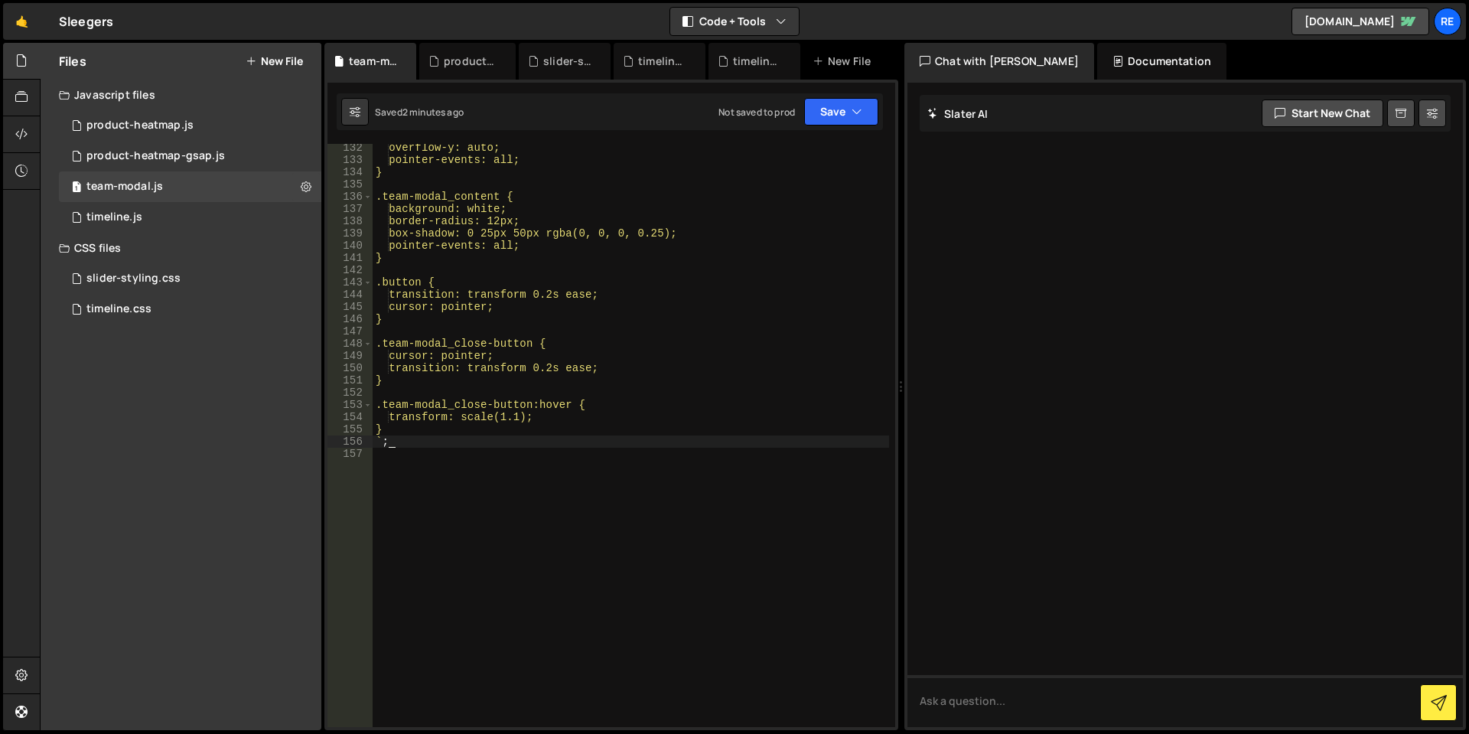
click at [659, 240] on div "overflow-y: auto; pointer-events: all; } .team-modal_content { background: whit…" at bounding box center [631, 446] width 517 height 608
type textarea "`;"
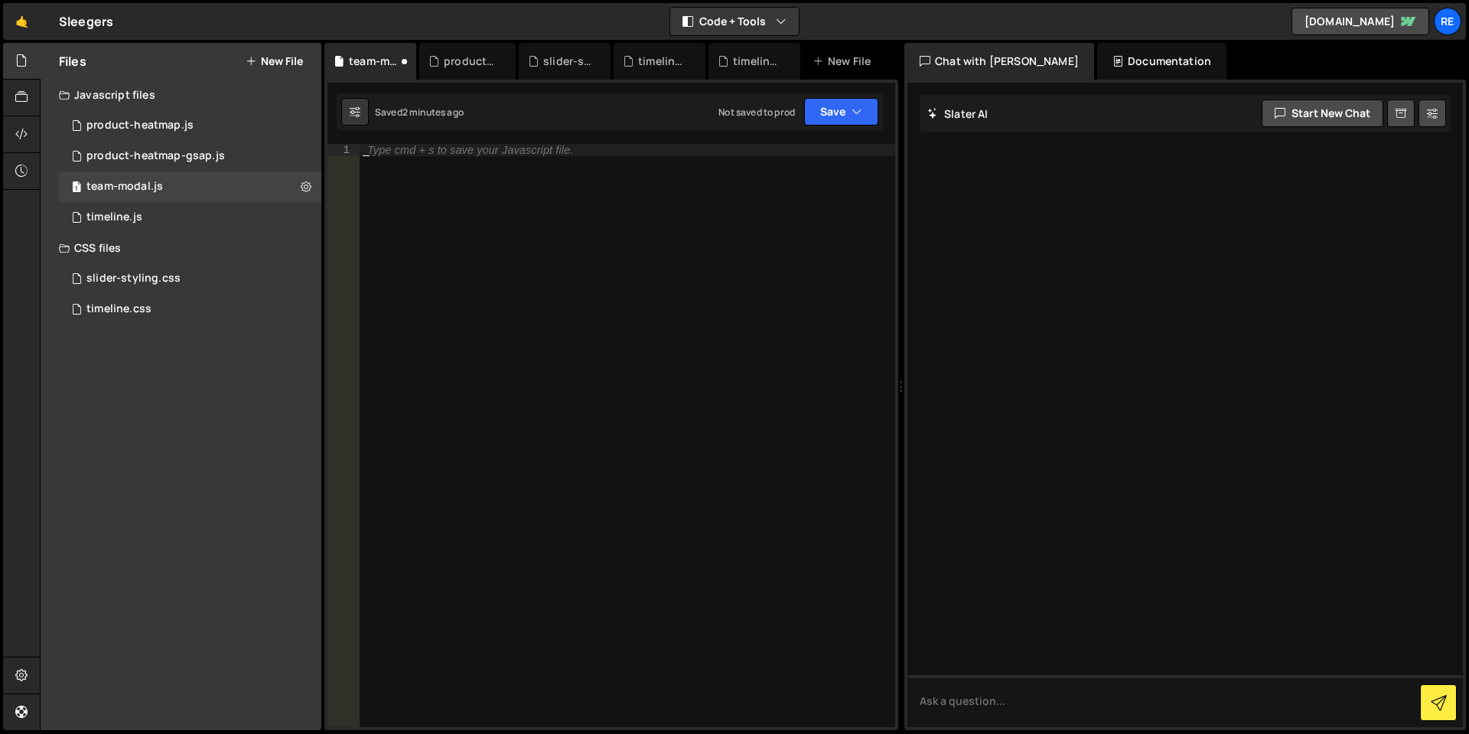
paste textarea "`;"
type textarea "`;"
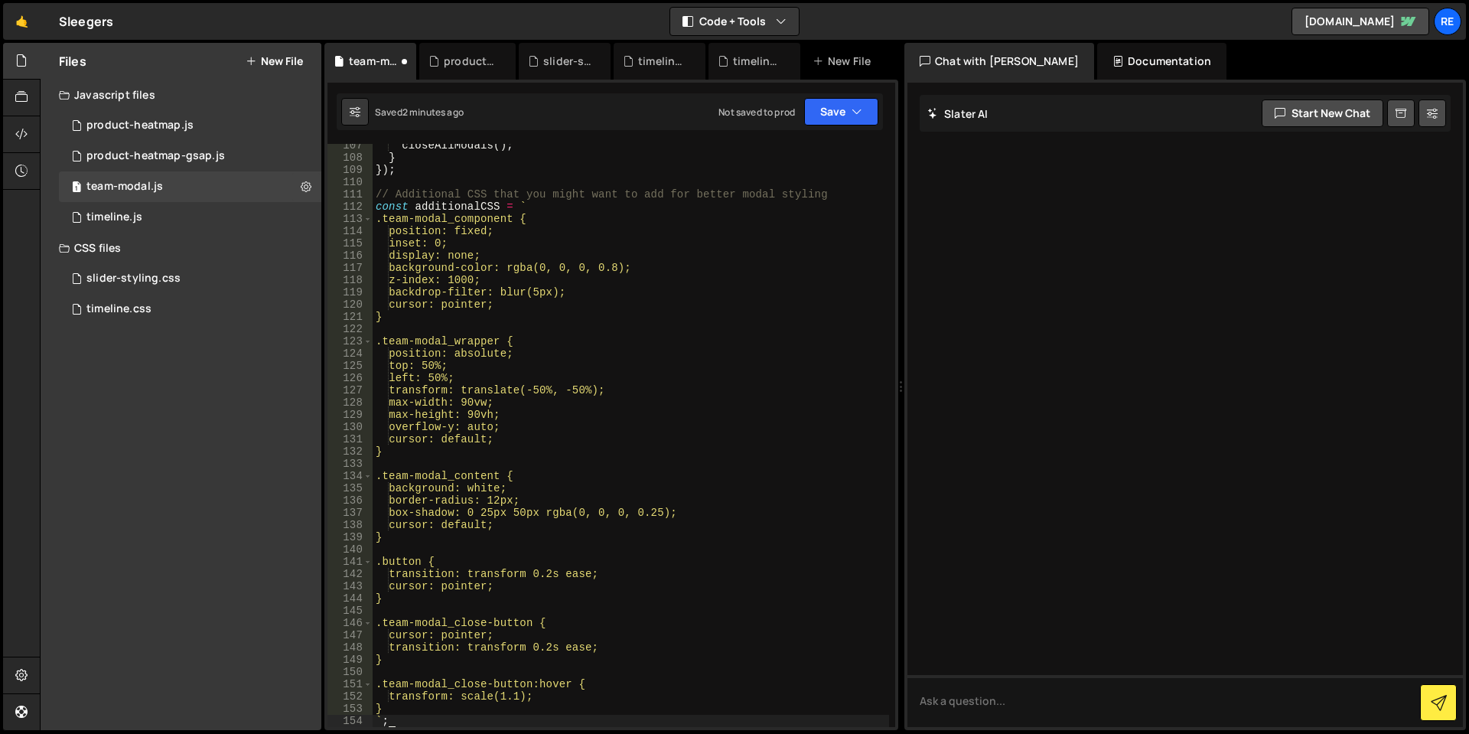
scroll to position [1302, 0]
click at [560, 334] on div "closeAllModals ( ) ; } }) ; // Additional CSS that you might want to add for be…" at bounding box center [631, 443] width 517 height 608
type textarea "`;"
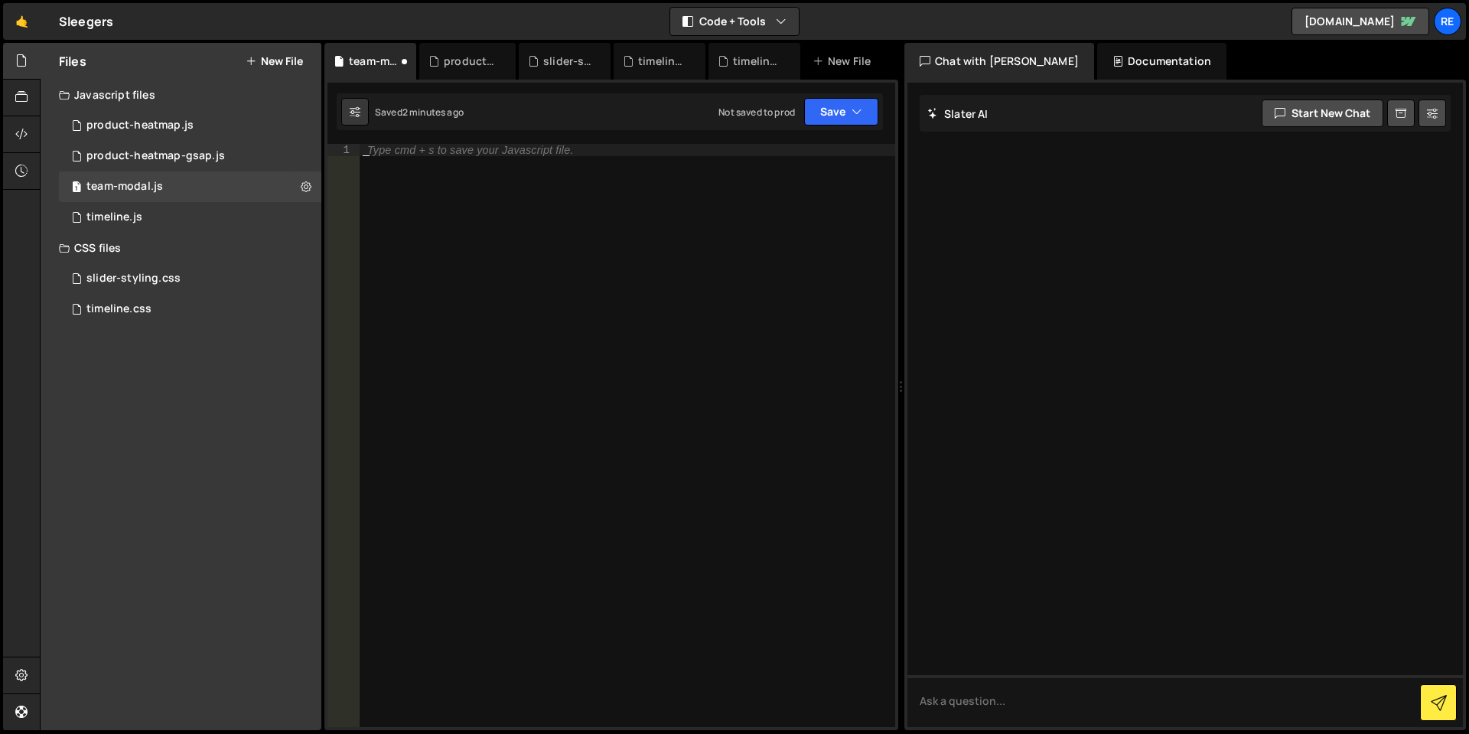
paste textarea "});"
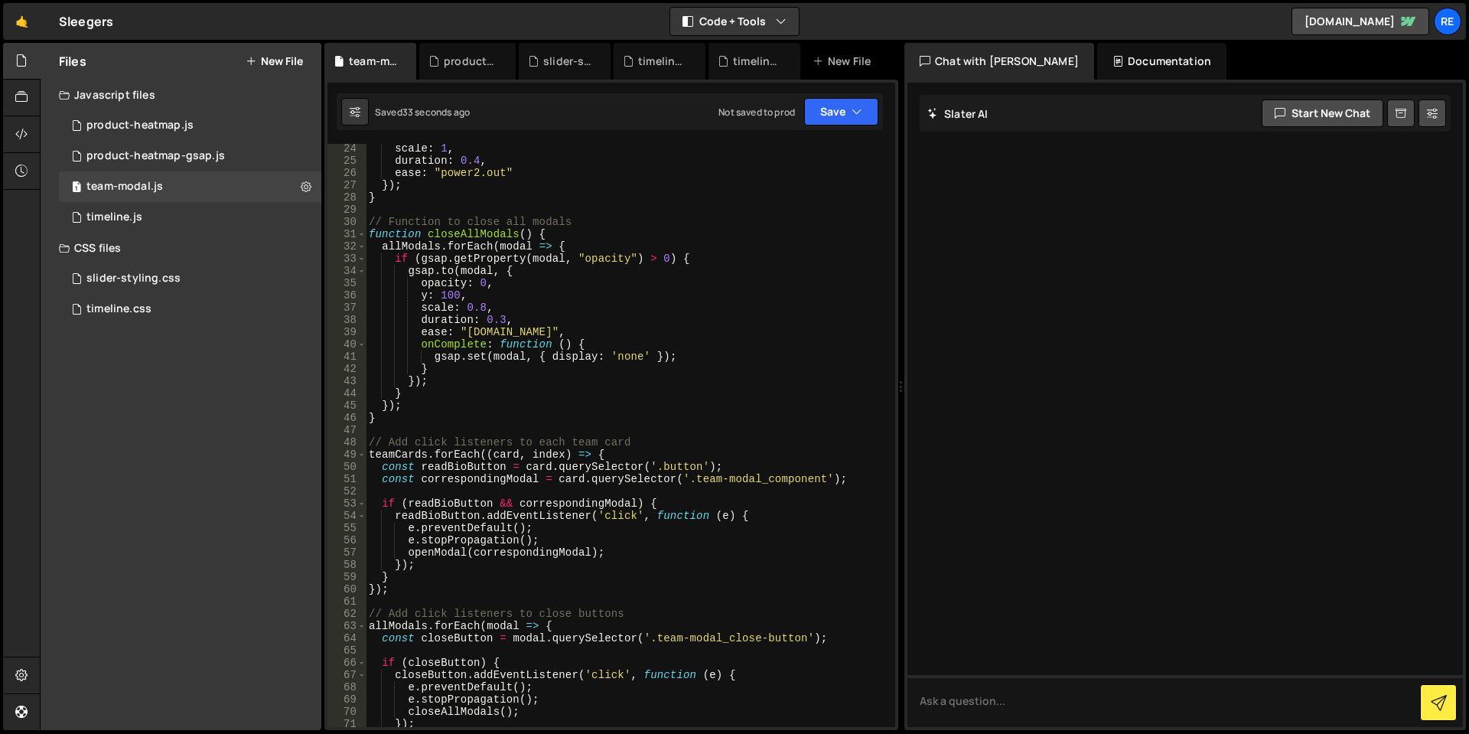
scroll to position [0, 0]
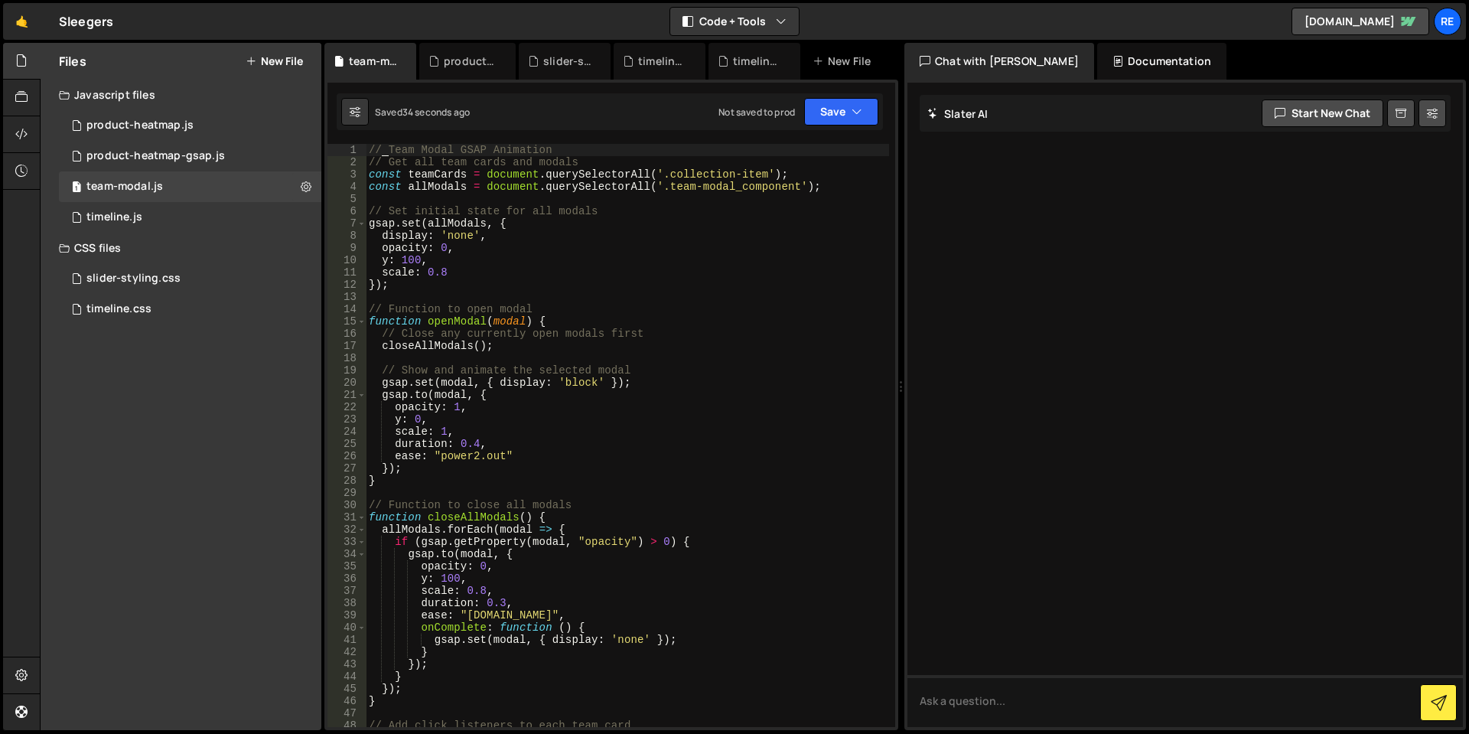
click at [380, 145] on div "// Team Modal GSAP Animation // Get all team cards and modals const teamCards =…" at bounding box center [627, 448] width 523 height 608
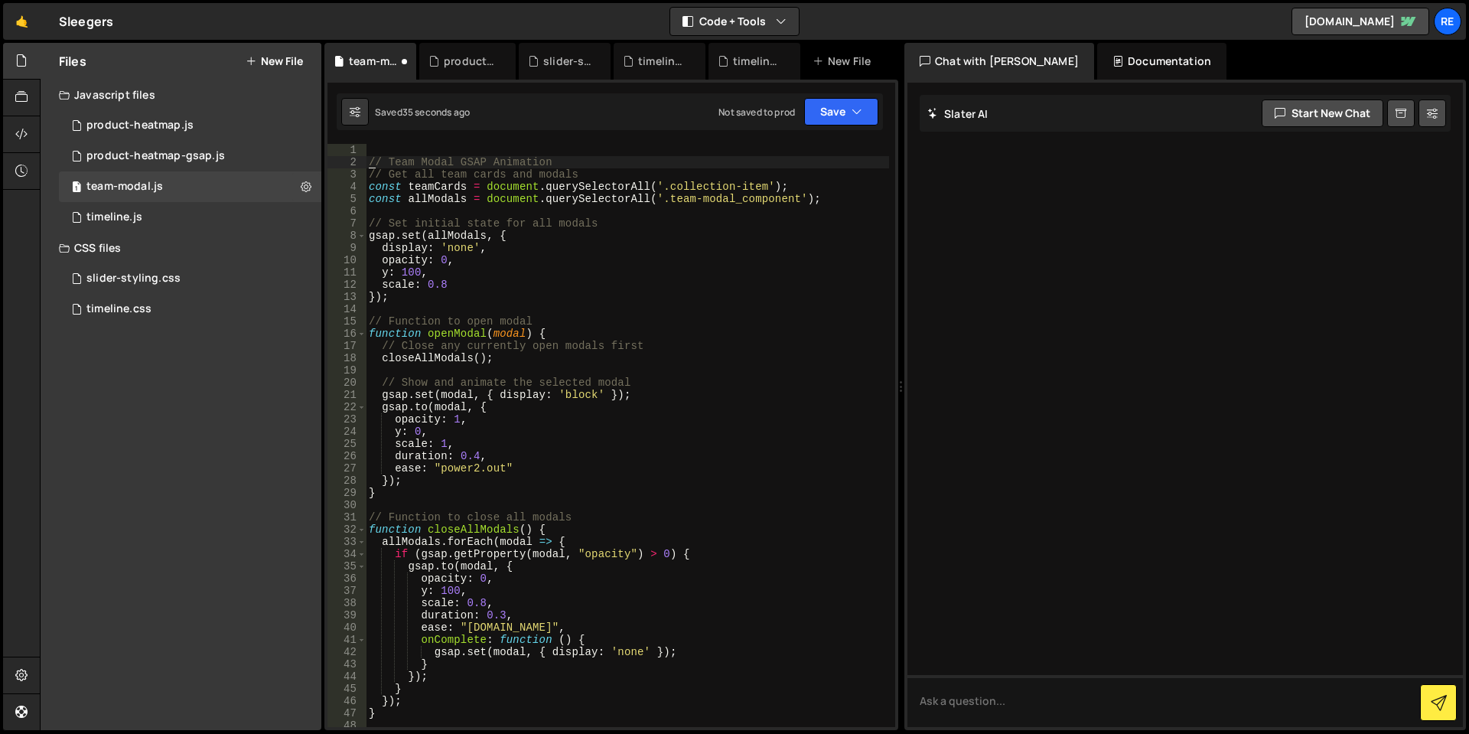
type textarea "// Team Modal GSAP Animation"
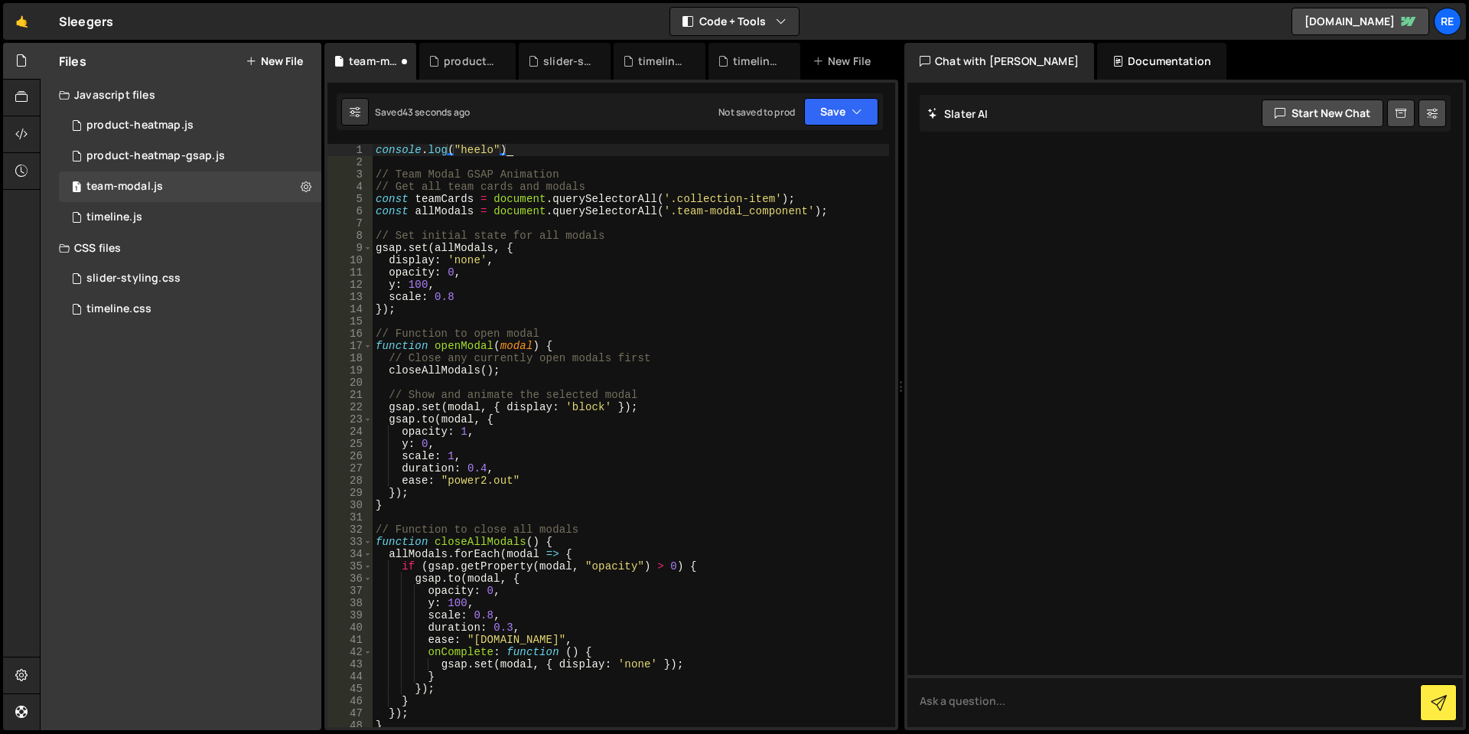
scroll to position [0, 8]
click at [663, 295] on div "console . log ( "heelo" ) // Team Modal GSAP Animation // Get all team cards an…" at bounding box center [631, 448] width 517 height 608
type textarea "});"
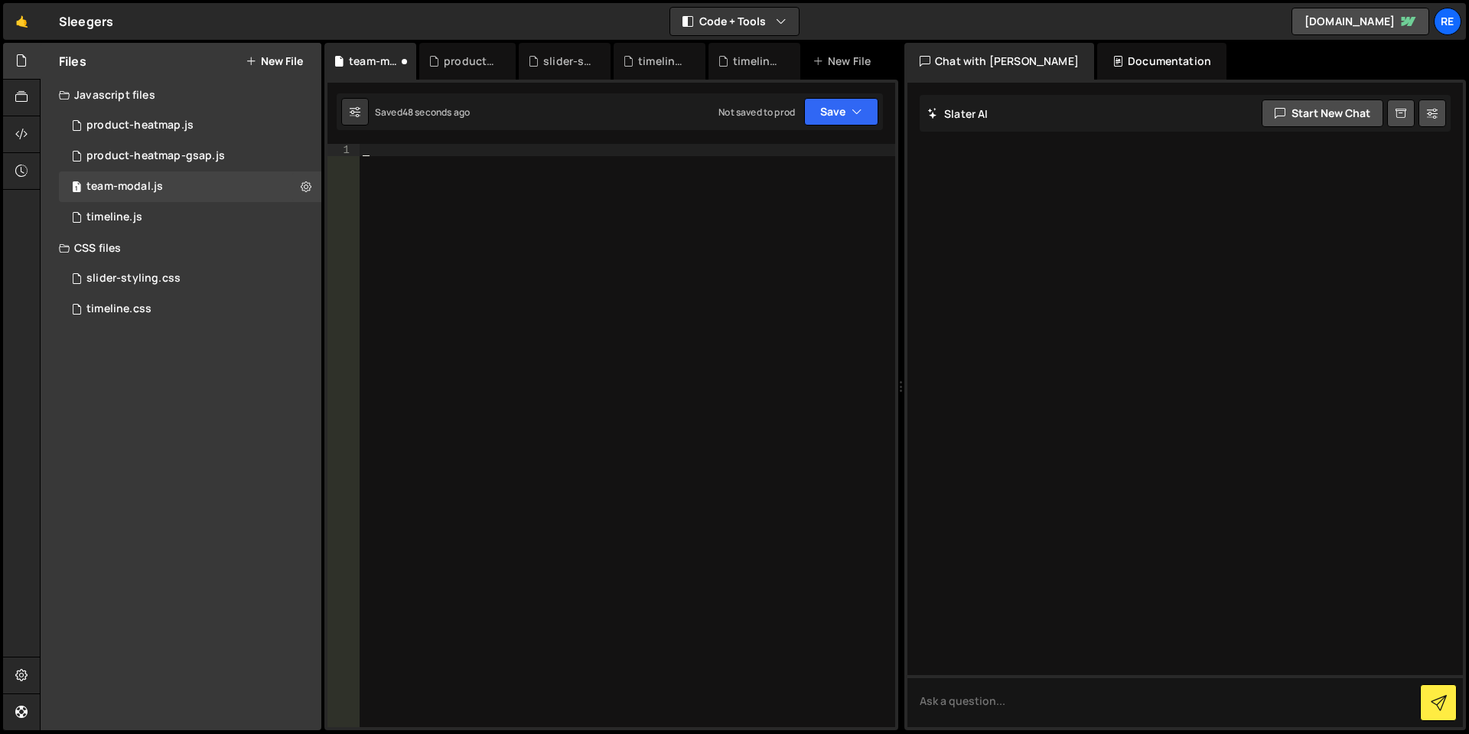
scroll to position [0, 0]
paste textarea "`;"
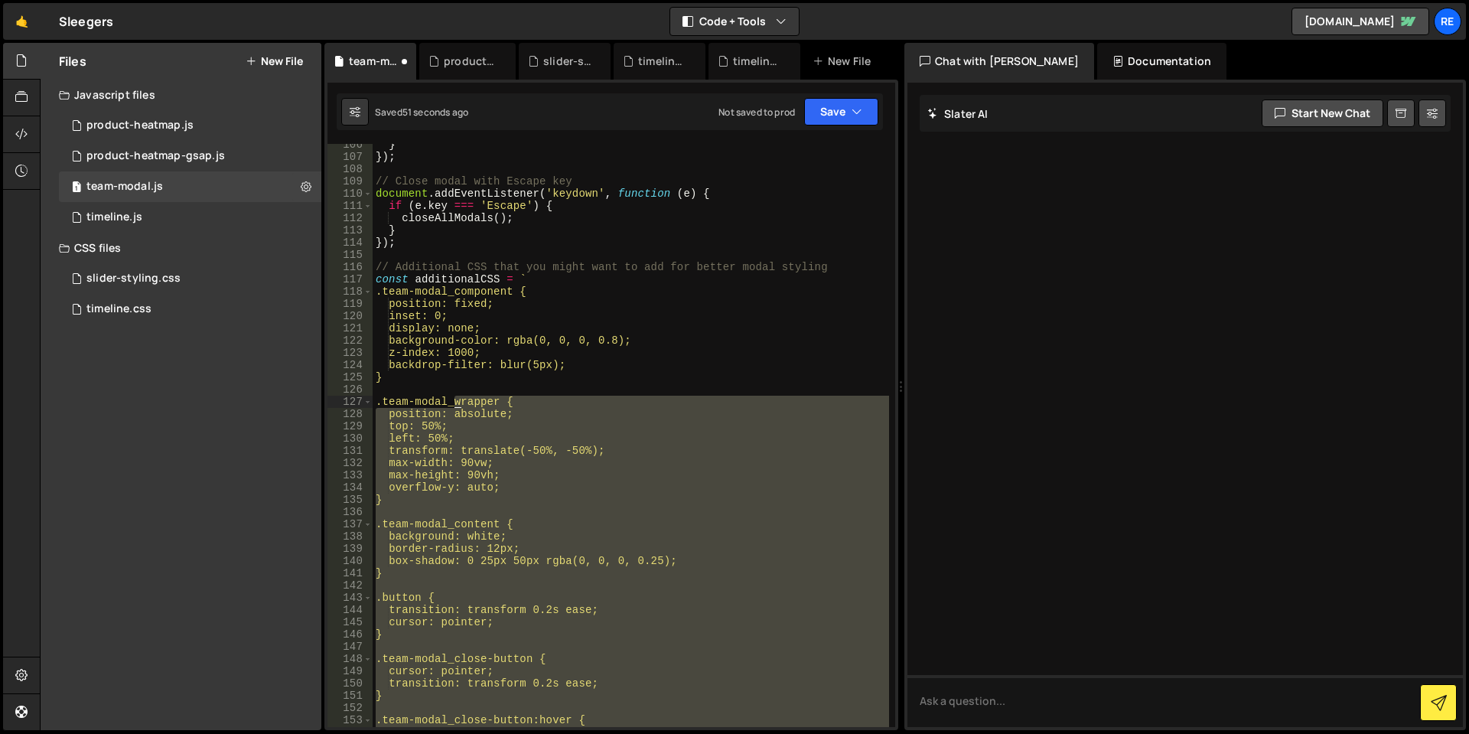
scroll to position [1211, 0]
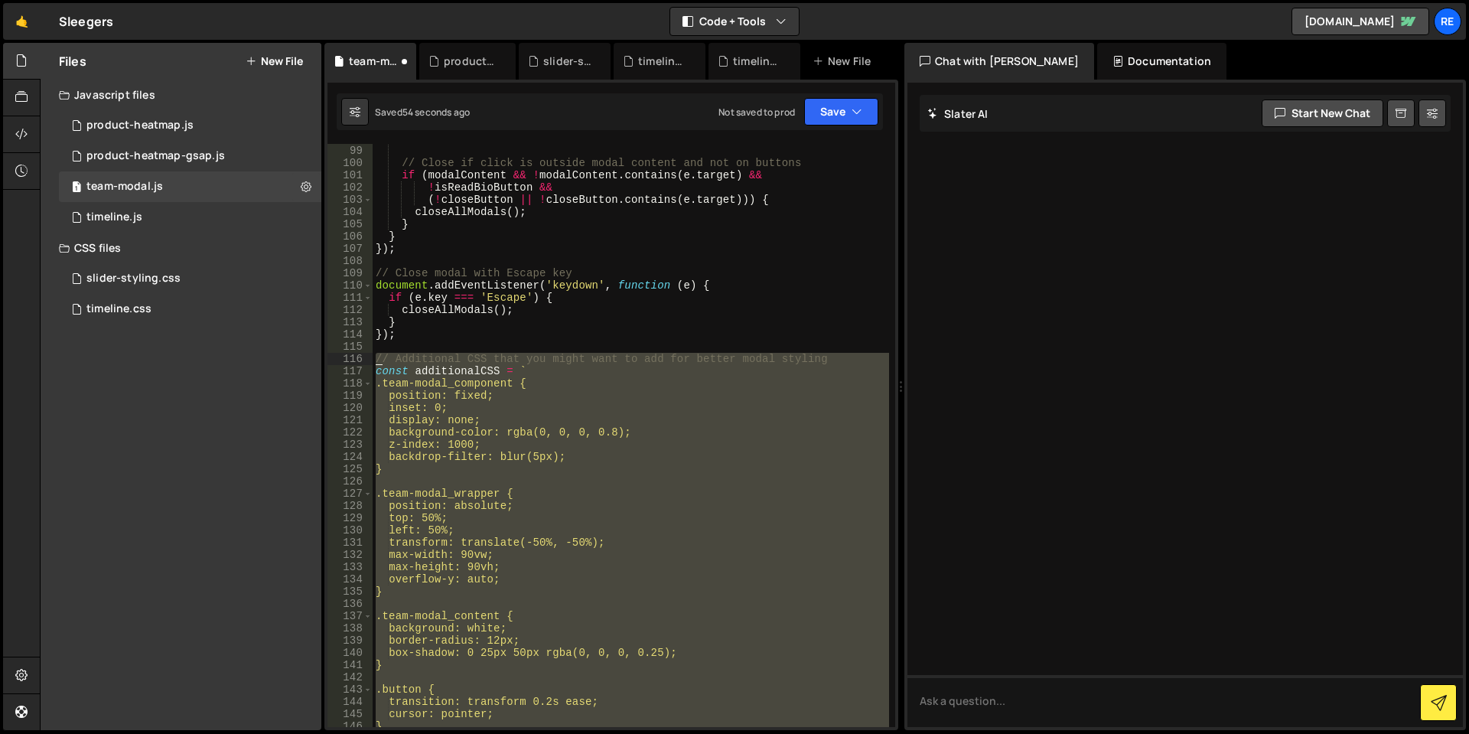
drag, startPoint x: 536, startPoint y: 521, endPoint x: 370, endPoint y: 361, distance: 230.0
click at [370, 361] on div "`; 98 99 100 101 102 103 104 105 106 107 108 109 110 111 112 113 114 115 116 11…" at bounding box center [612, 435] width 568 height 583
click at [725, 435] on div "}) ; // Close if click is outside modal content and not on buttons if ( modalCo…" at bounding box center [631, 435] width 517 height 583
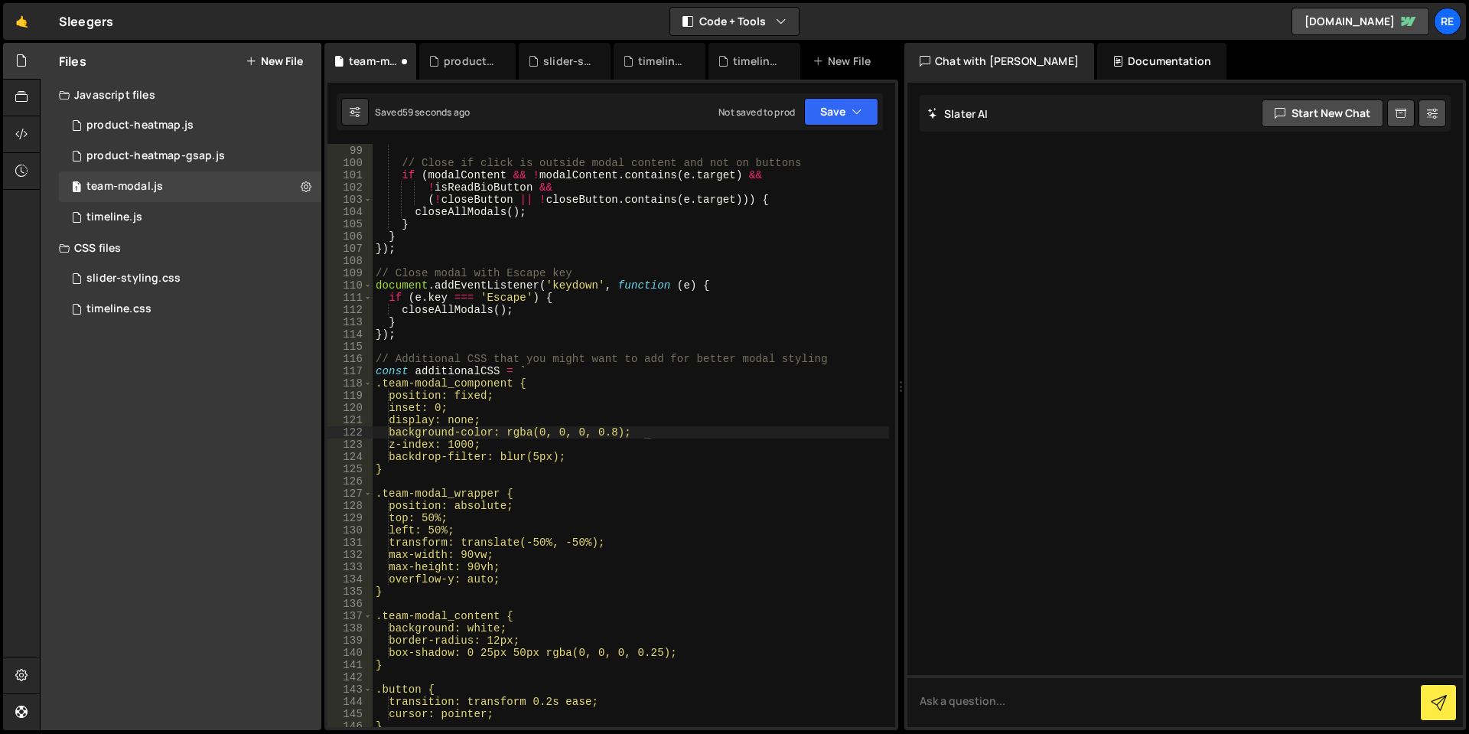
scroll to position [1349, 0]
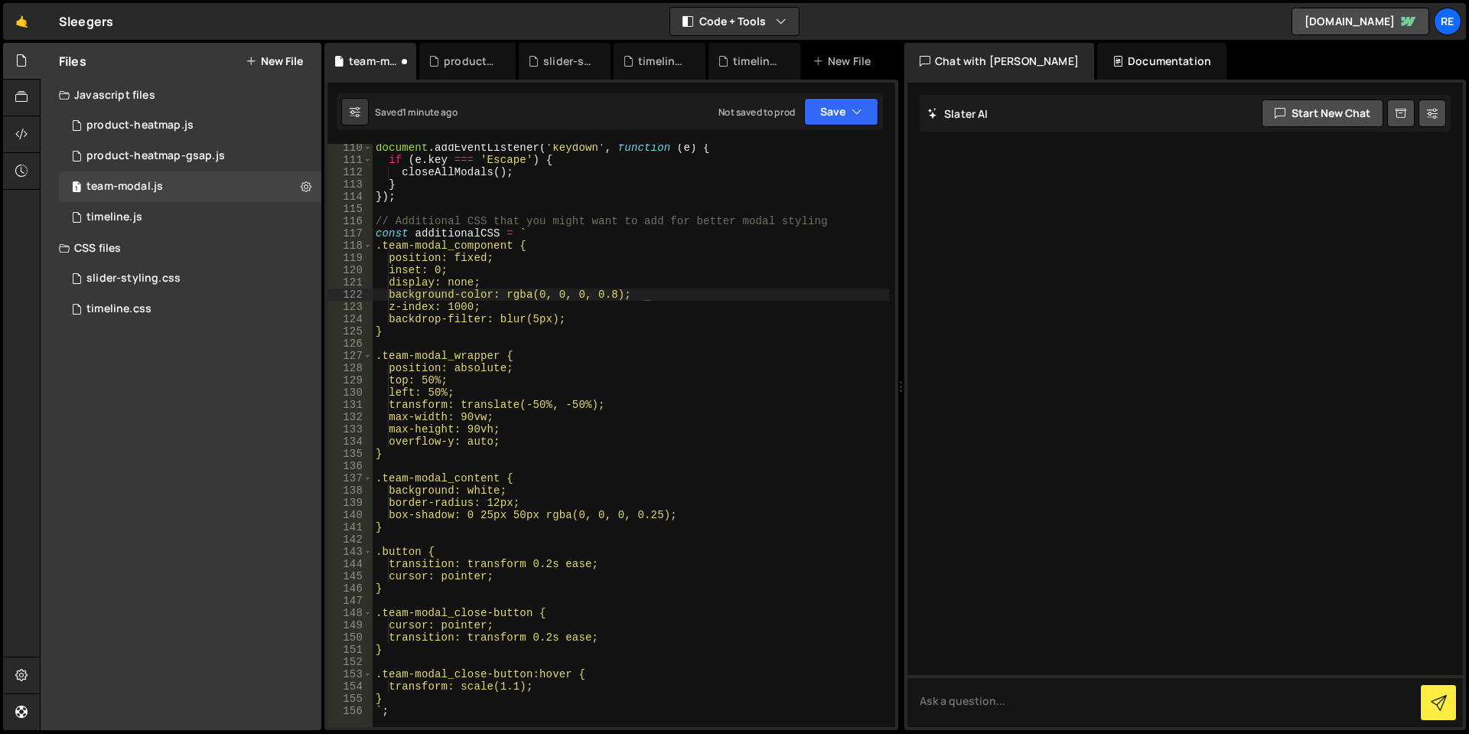
click at [618, 283] on div "document . addEventListener ( 'keydown' , function ( e ) { if ( e . key === 'Es…" at bounding box center [631, 446] width 517 height 608
type textarea "display: none;"
